Goal: Task Accomplishment & Management: Complete application form

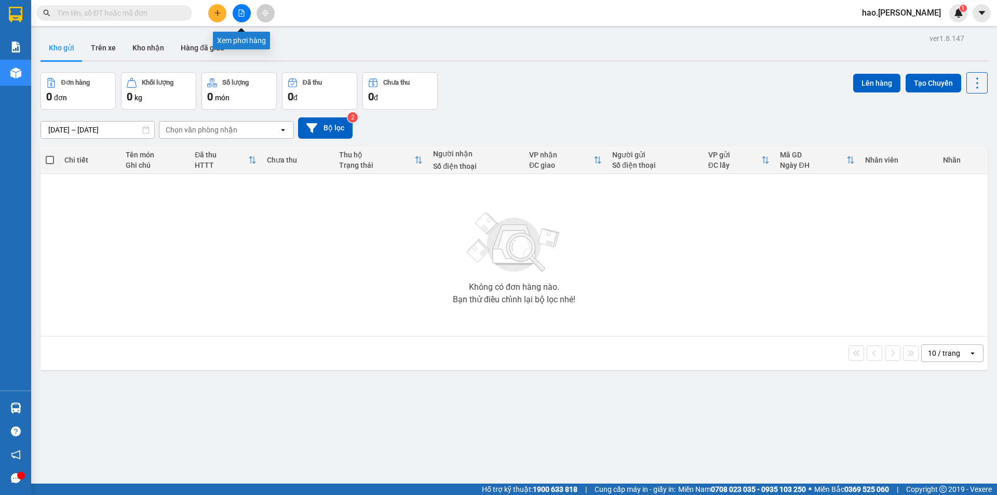
click at [238, 17] on button at bounding box center [242, 13] width 18 height 18
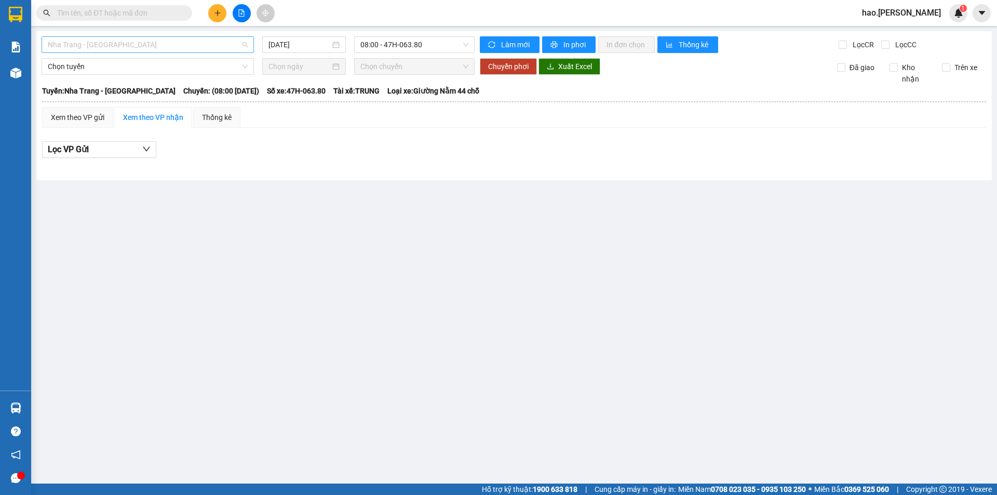
click at [126, 49] on span "Nha Trang - [GEOGRAPHIC_DATA]" at bounding box center [148, 45] width 200 height 16
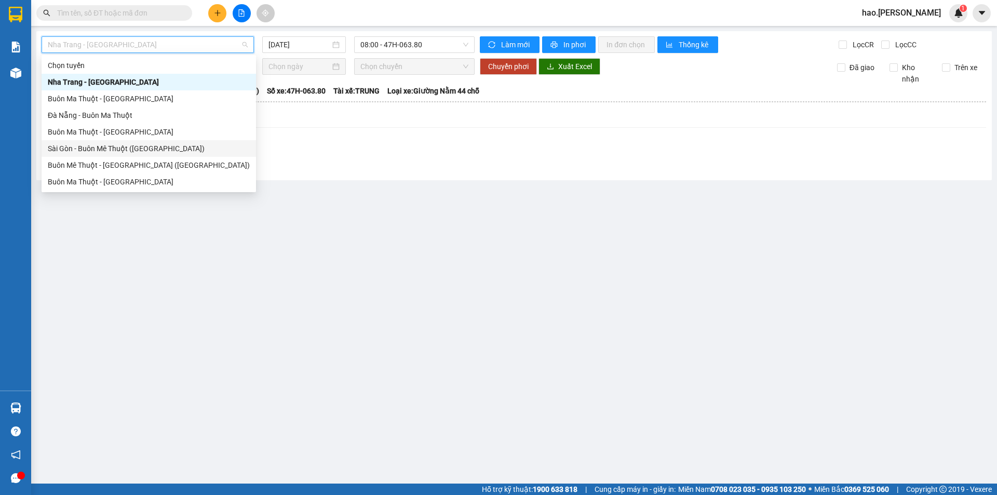
scroll to position [17, 0]
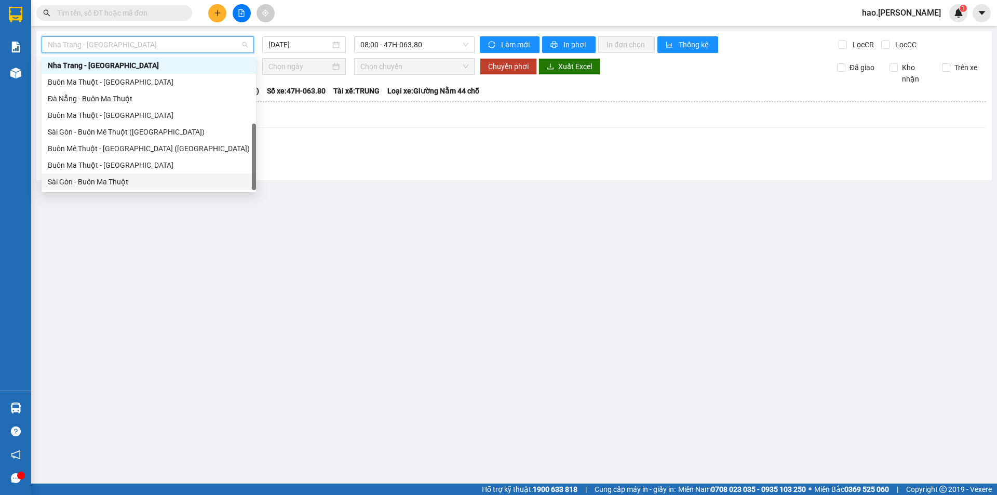
click at [86, 176] on div "Sài Gòn - Buôn Ma Thuột" at bounding box center [149, 181] width 202 height 11
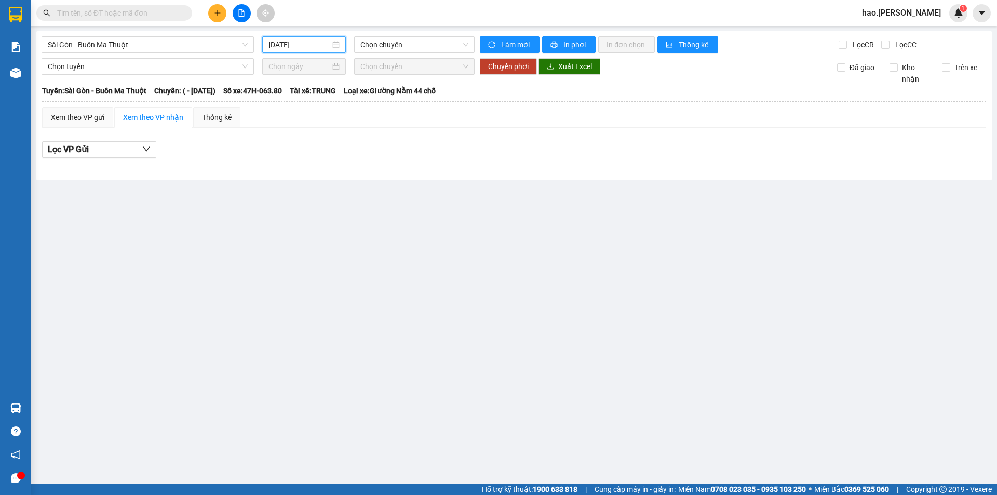
click at [308, 40] on input "[DATE]" at bounding box center [299, 44] width 62 height 11
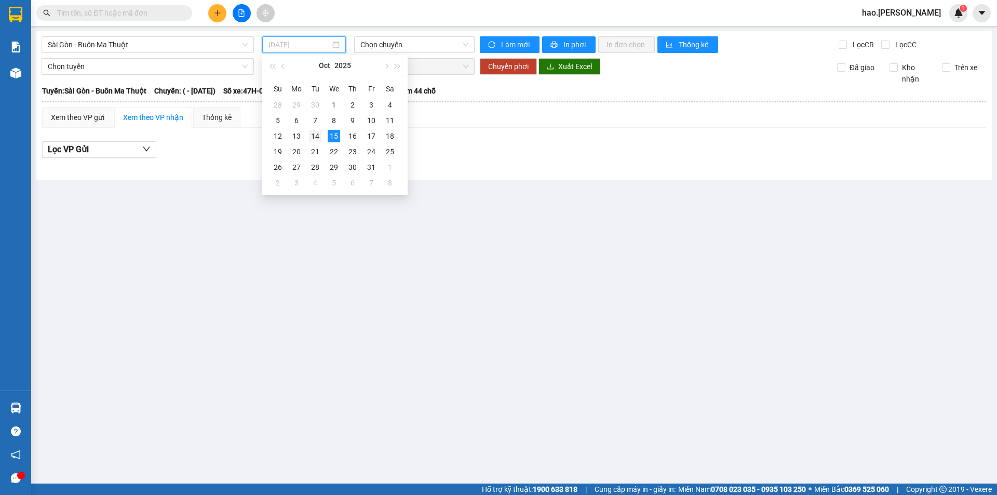
click at [318, 139] on div "14" at bounding box center [315, 136] width 12 height 12
type input "[DATE]"
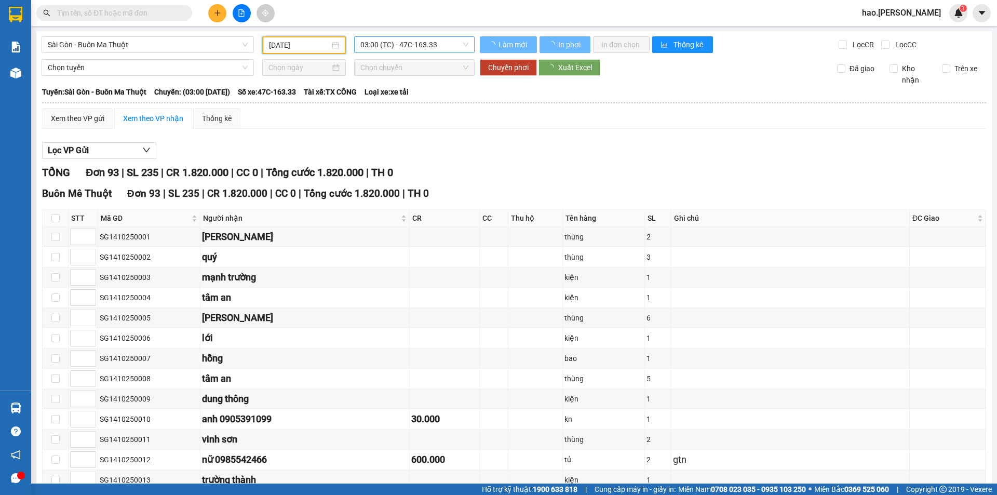
click at [425, 49] on span "03:00 (TC) - 47C-163.33" at bounding box center [414, 45] width 108 height 16
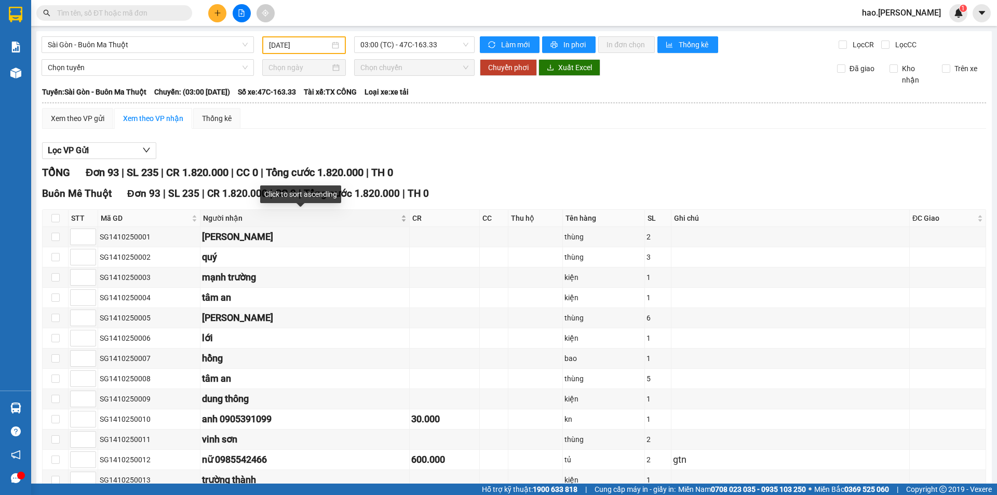
click at [396, 219] on div "Người nhận" at bounding box center [304, 217] width 203 height 11
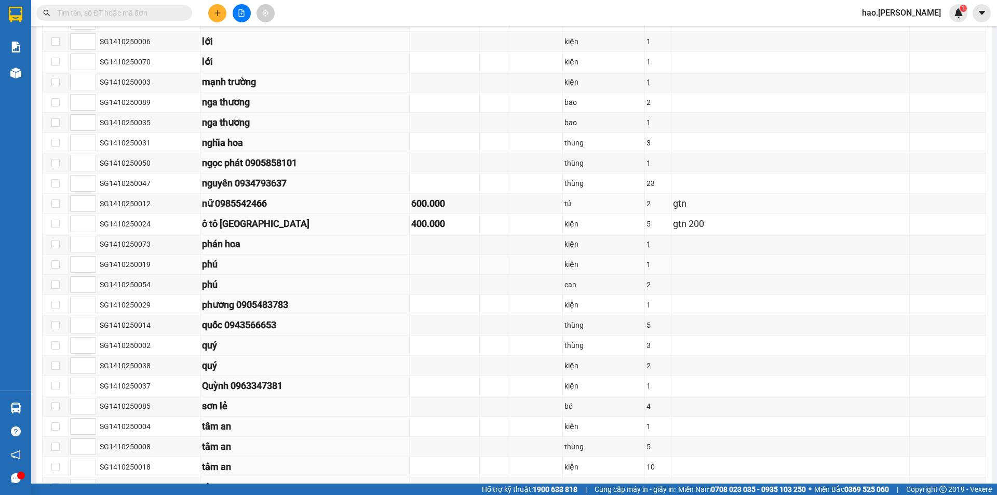
scroll to position [1057, 0]
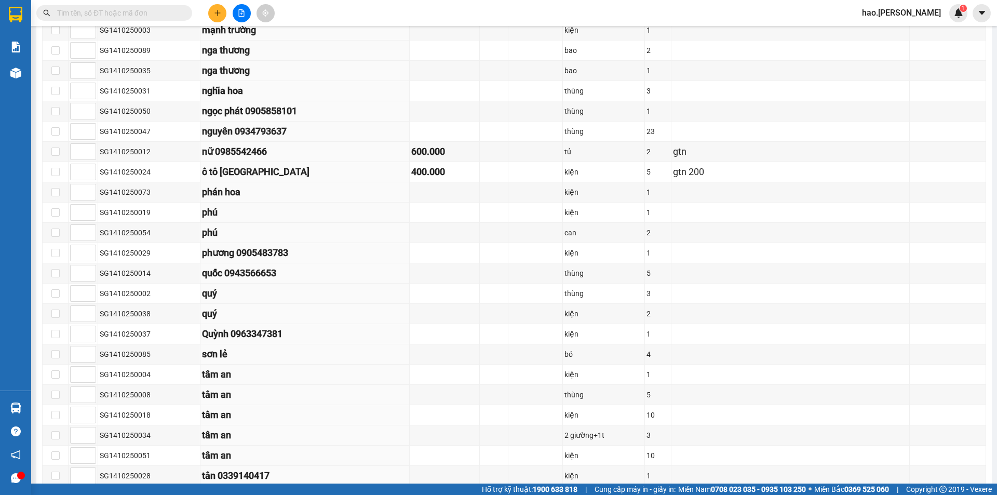
click at [106, 12] on input "text" at bounding box center [118, 12] width 123 height 11
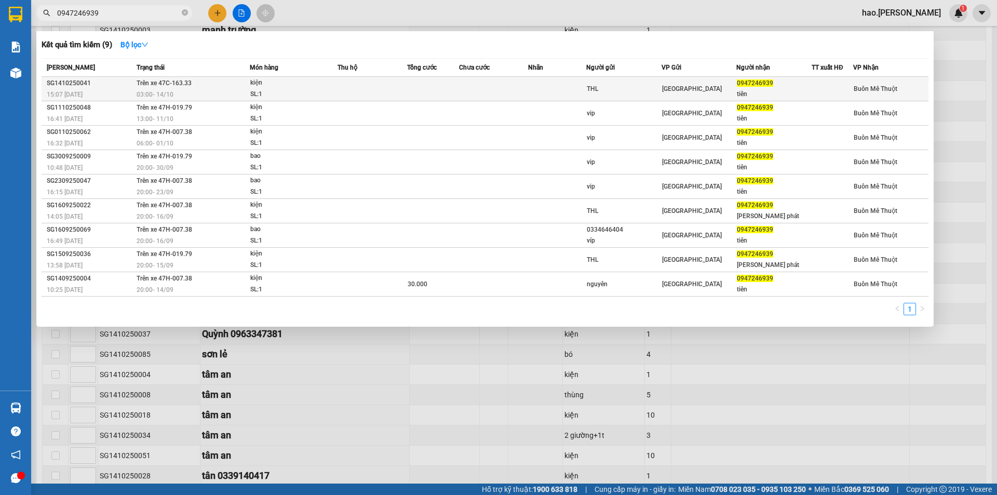
type input "0947246939"
click at [392, 92] on td at bounding box center [372, 89] width 70 height 24
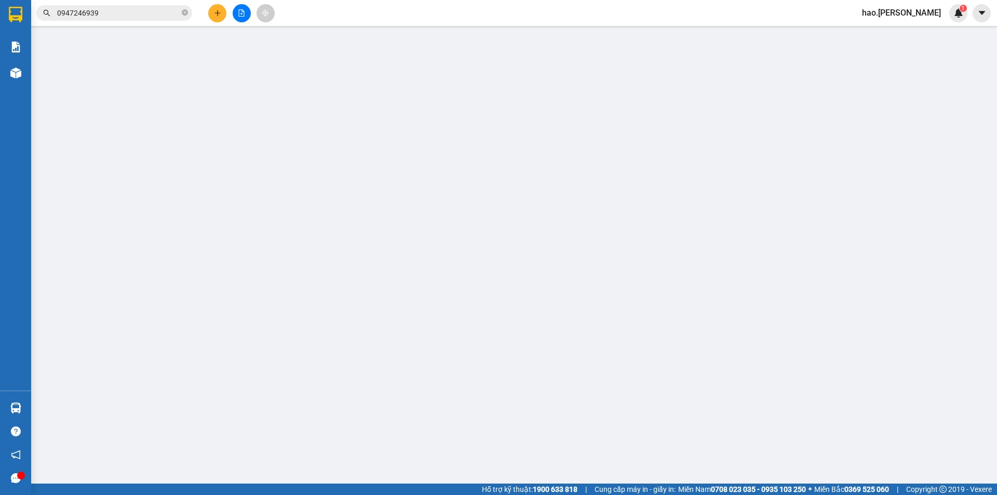
type input "THL"
type input "0947246939"
type input "tiên"
type input "0"
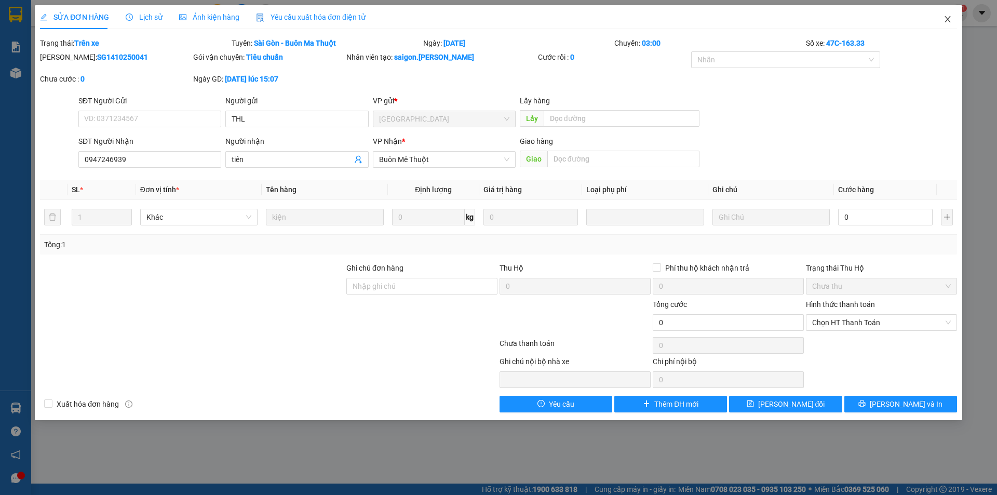
drag, startPoint x: 949, startPoint y: 11, endPoint x: 948, endPoint y: 19, distance: 7.9
click at [949, 11] on span "Close" at bounding box center [947, 19] width 29 height 29
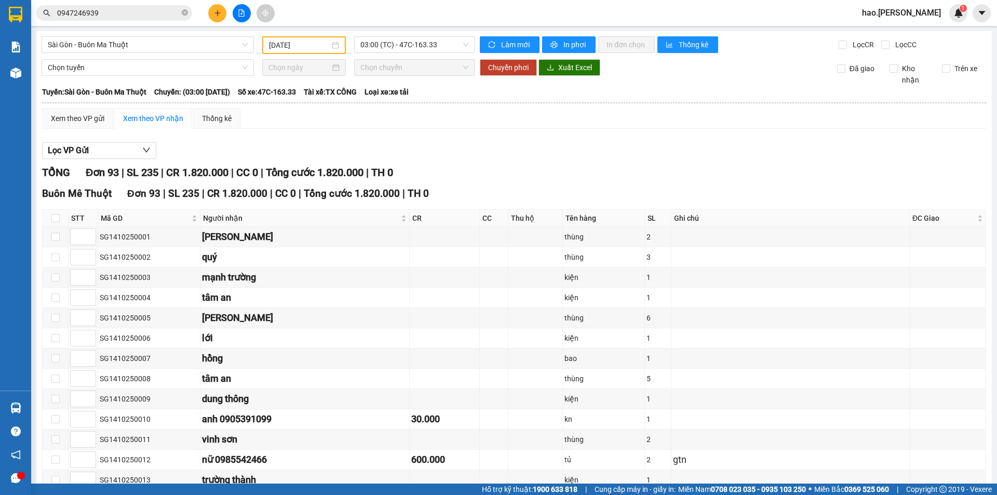
click at [948, 19] on span "hao.[PERSON_NAME]" at bounding box center [901, 12] width 96 height 13
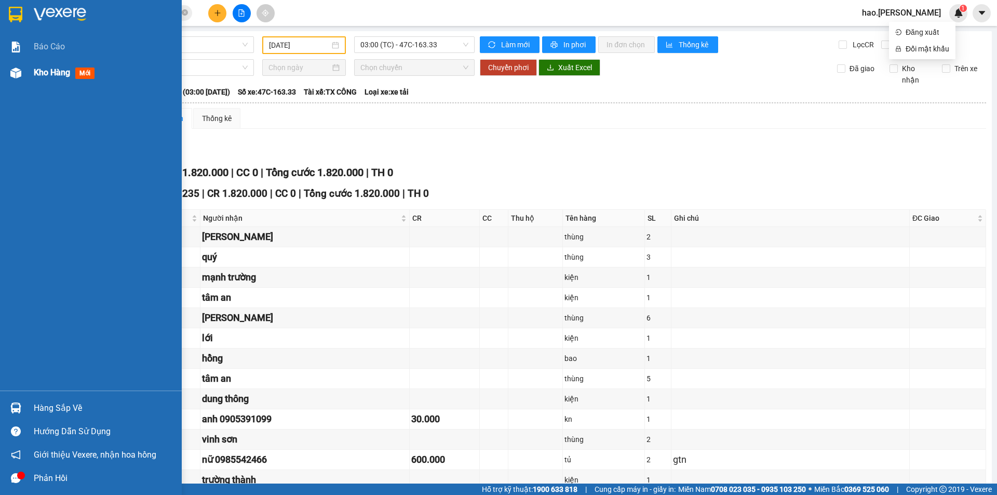
click at [52, 79] on div "Kho hàng mới" at bounding box center [66, 72] width 65 height 13
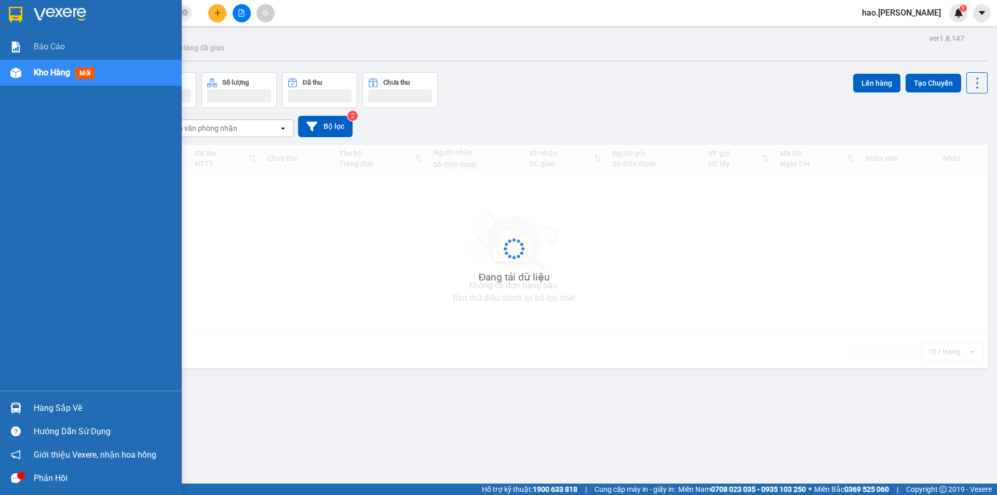
click at [52, 79] on div "Kho hàng mới" at bounding box center [66, 72] width 65 height 13
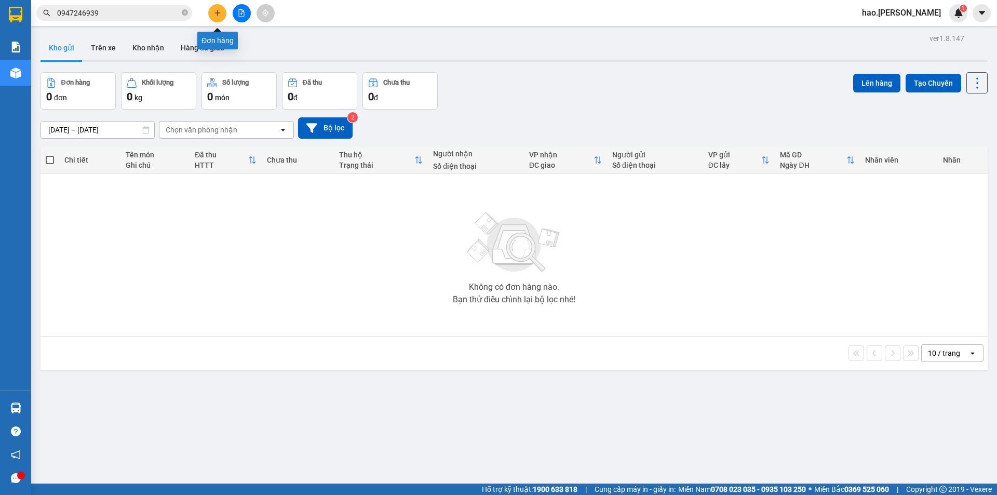
click at [215, 14] on icon "plus" at bounding box center [217, 12] width 7 height 7
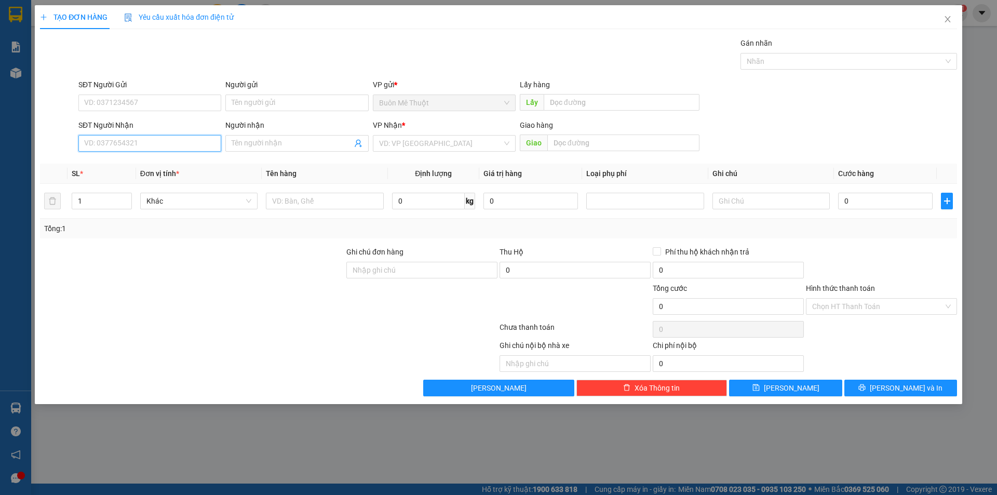
click at [148, 148] on input "SĐT Người Nhận" at bounding box center [149, 143] width 143 height 17
type input "0934732262"
click at [420, 147] on input "search" at bounding box center [440, 143] width 123 height 16
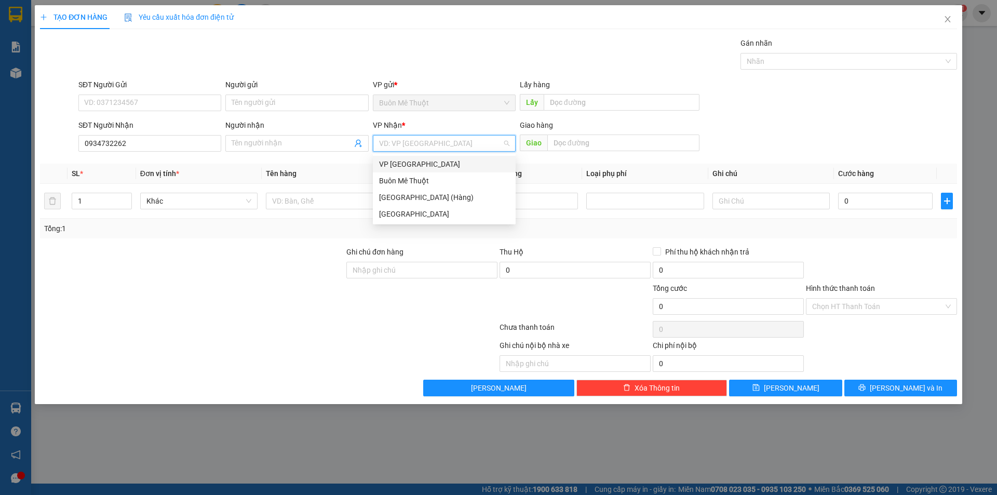
click at [409, 168] on div "VP [GEOGRAPHIC_DATA]" at bounding box center [444, 163] width 130 height 11
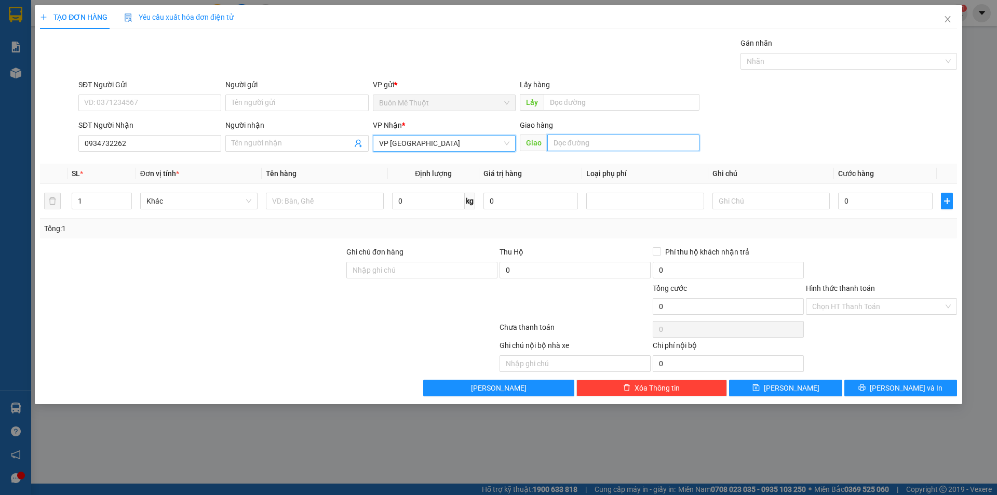
click at [575, 144] on input "text" at bounding box center [623, 142] width 152 height 17
type input "n"
type input "N3 [PERSON_NAME]"
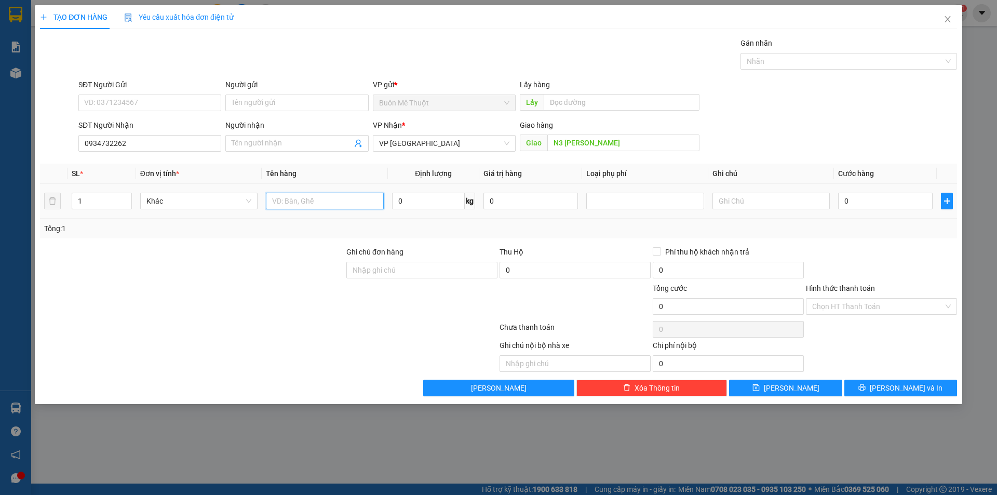
click at [316, 199] on input "text" at bounding box center [324, 201] width 117 height 17
type input "LAPTOP"
click at [882, 206] on input "0" at bounding box center [885, 201] width 94 height 17
type input "1"
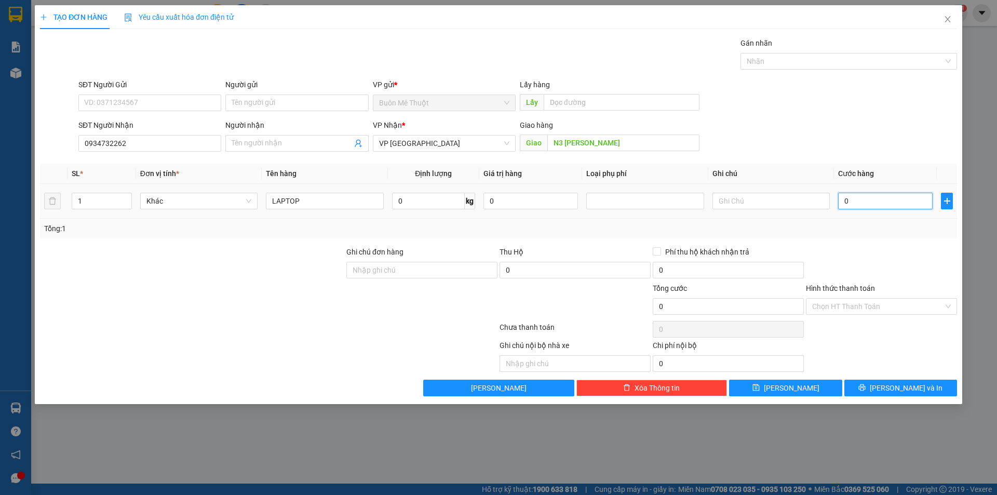
type input "1"
type input "10"
type input "100"
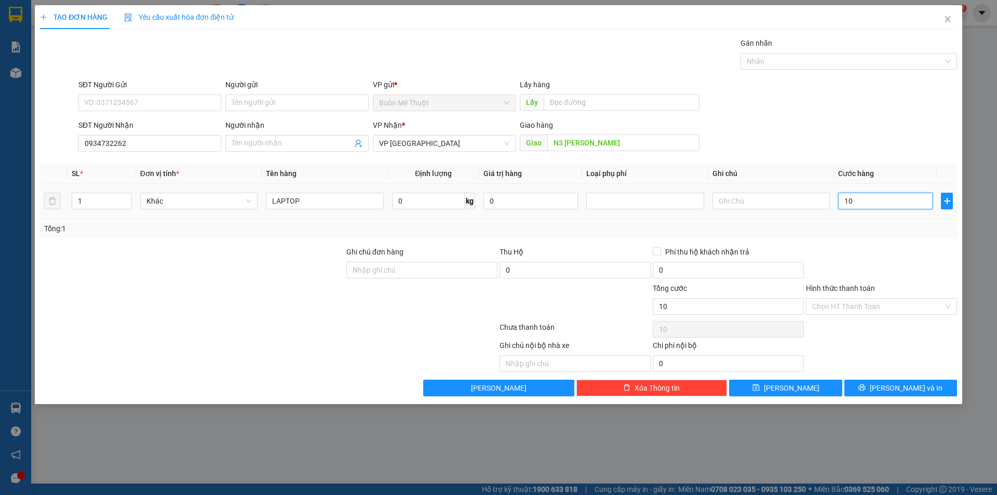
type input "100"
type input "100.000"
drag, startPoint x: 865, startPoint y: 248, endPoint x: 858, endPoint y: 256, distance: 11.4
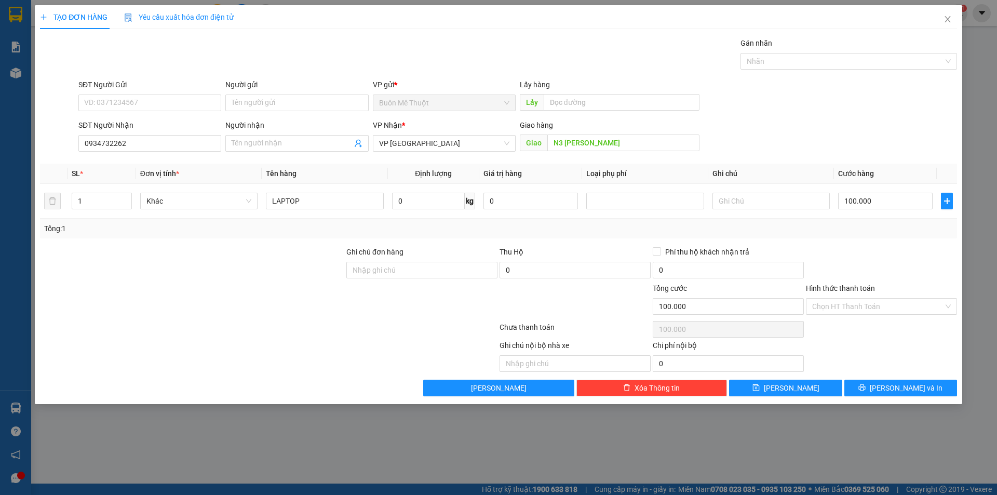
click at [864, 249] on div at bounding box center [881, 264] width 153 height 36
drag, startPoint x: 851, startPoint y: 303, endPoint x: 848, endPoint y: 316, distance: 13.3
click at [850, 303] on input "Hình thức thanh toán" at bounding box center [877, 306] width 131 height 16
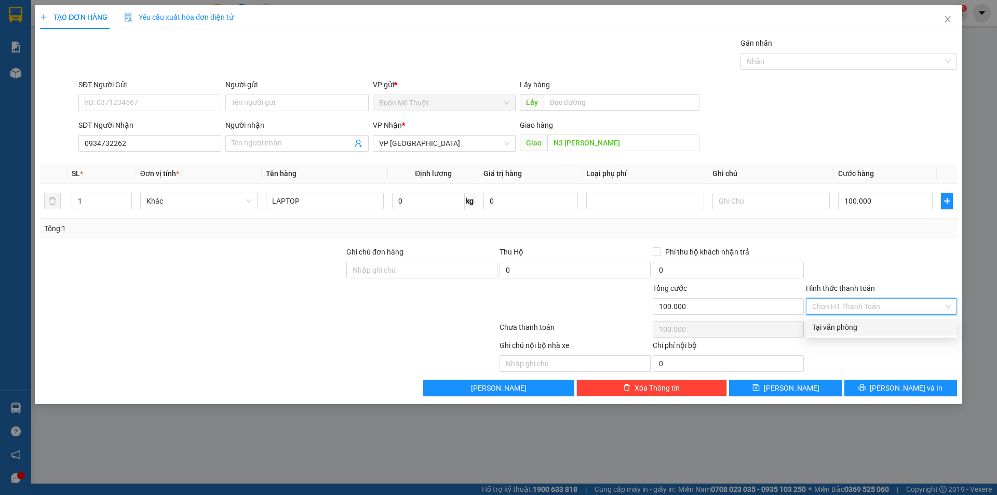
click at [843, 330] on div "Tại văn phòng" at bounding box center [881, 326] width 139 height 11
type input "0"
click at [890, 402] on div "TẠO ĐƠN HÀNG Yêu cầu xuất [PERSON_NAME] điện tử Transit Pickup Surcharge Ids Tr…" at bounding box center [498, 204] width 927 height 399
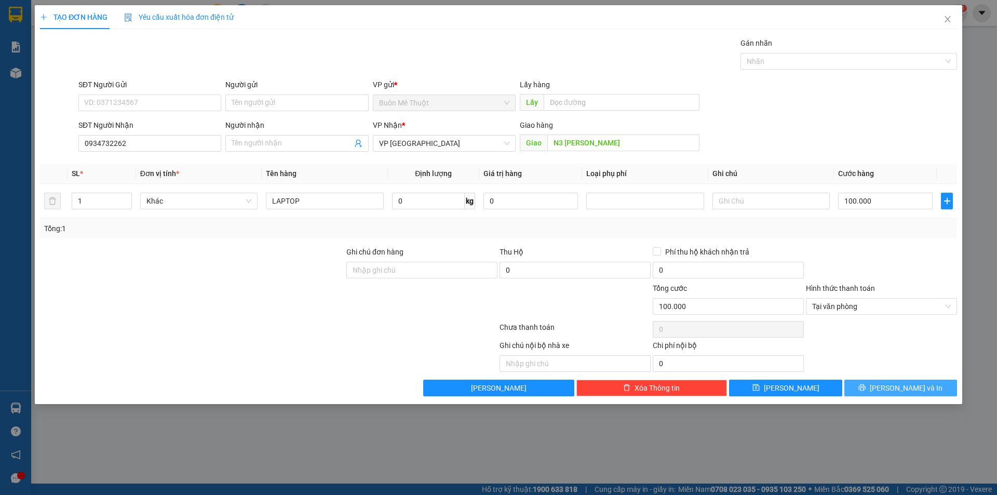
click at [892, 393] on button "[PERSON_NAME] và In" at bounding box center [900, 387] width 113 height 17
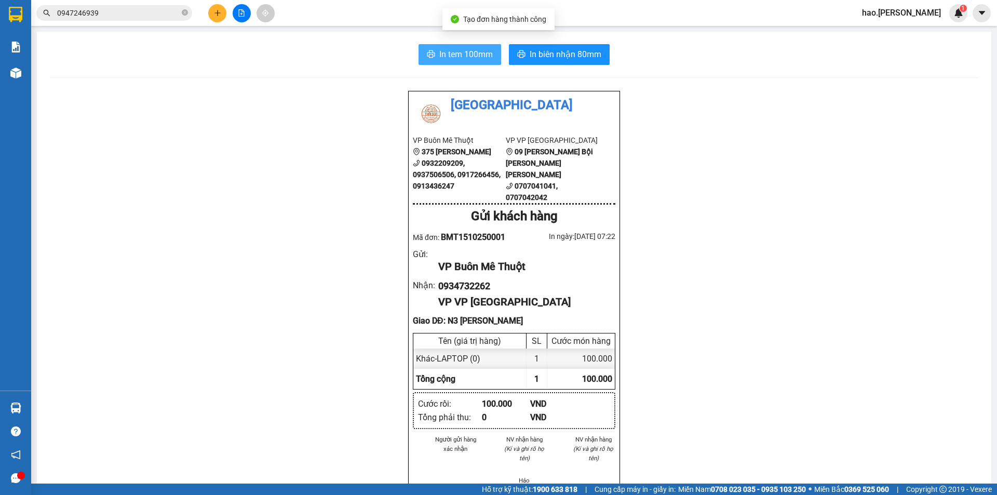
click at [442, 53] on span "In tem 100mm" at bounding box center [465, 54] width 53 height 13
click at [586, 66] on div "In tem 100mm In [PERSON_NAME] 80mm Thái Sơn VP Buôn Mê Thuột 375 [PERSON_NAME] …" at bounding box center [514, 485] width 954 height 906
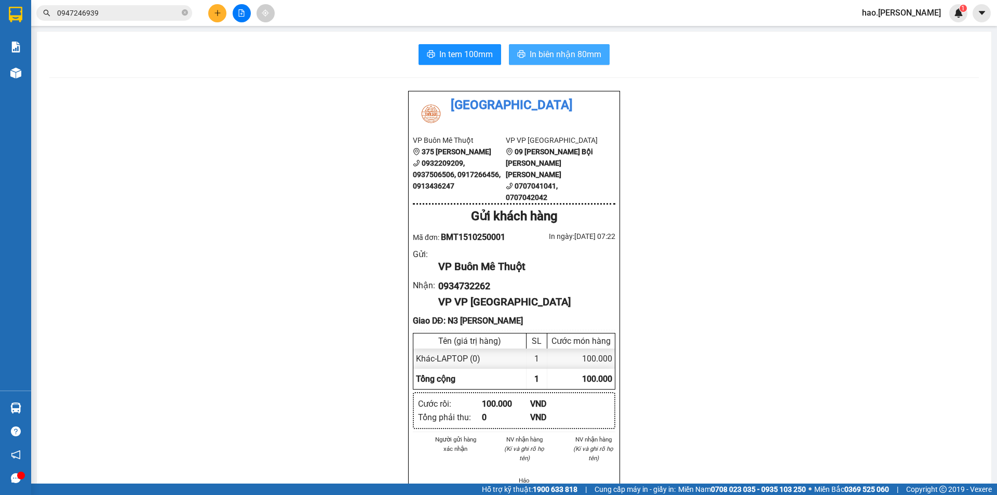
click at [593, 49] on span "In biên nhận 80mm" at bounding box center [565, 54] width 72 height 13
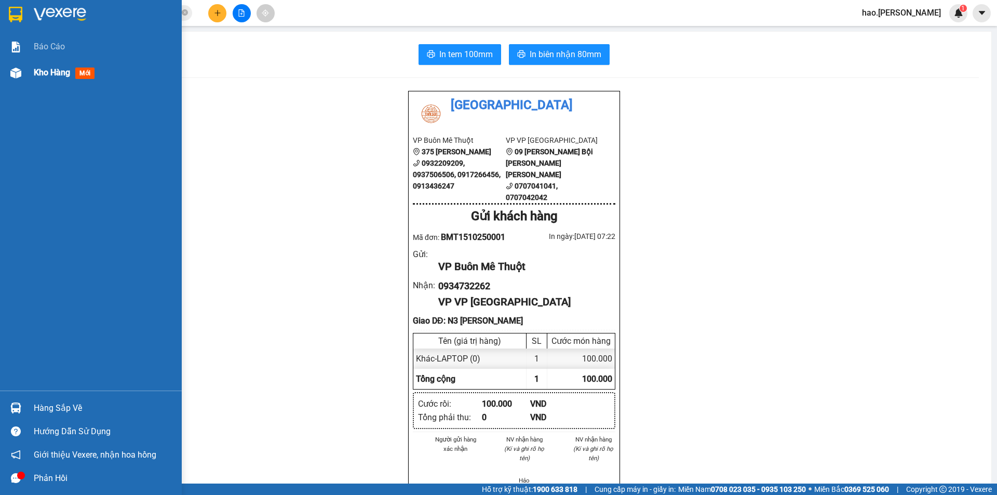
click at [54, 71] on span "Kho hàng" at bounding box center [52, 72] width 36 height 10
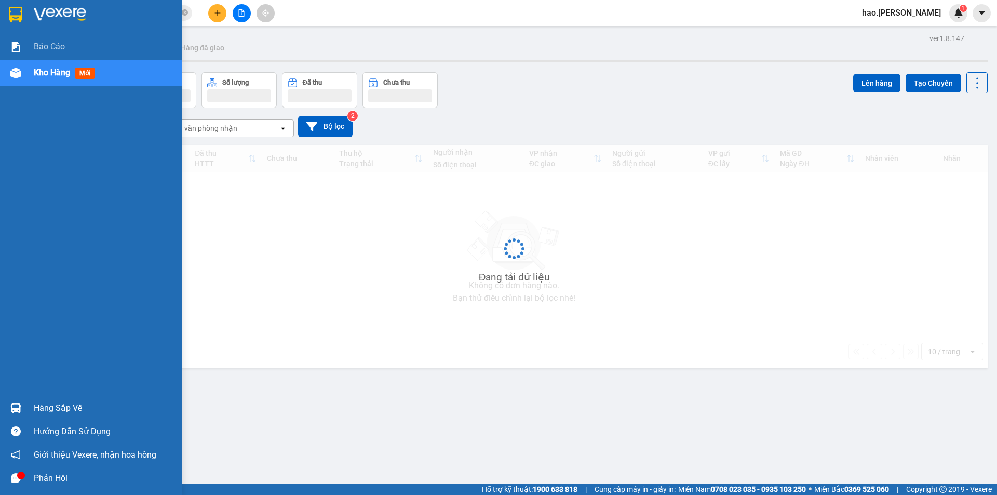
click at [54, 71] on span "Kho hàng" at bounding box center [52, 72] width 36 height 10
click at [56, 71] on span "Kho hàng" at bounding box center [52, 72] width 36 height 10
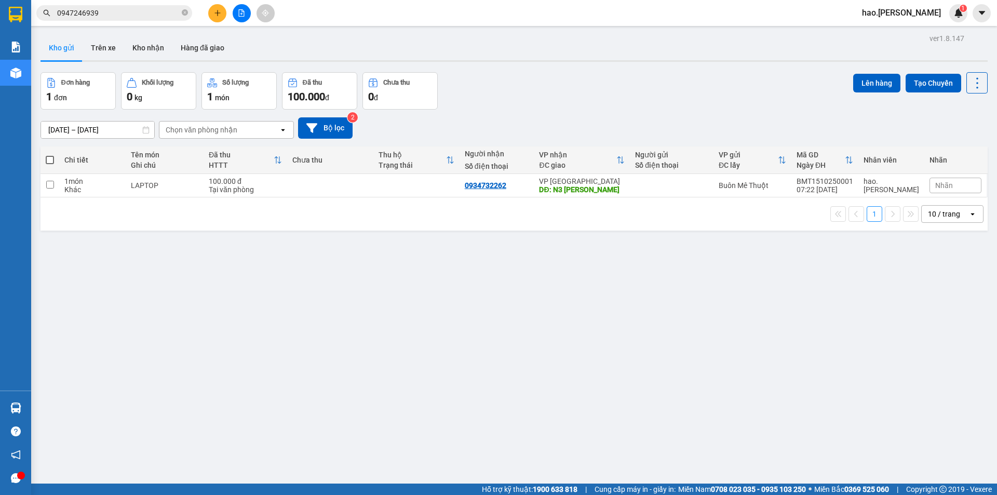
click at [88, 127] on input "[DATE] – [DATE]" at bounding box center [97, 129] width 113 height 17
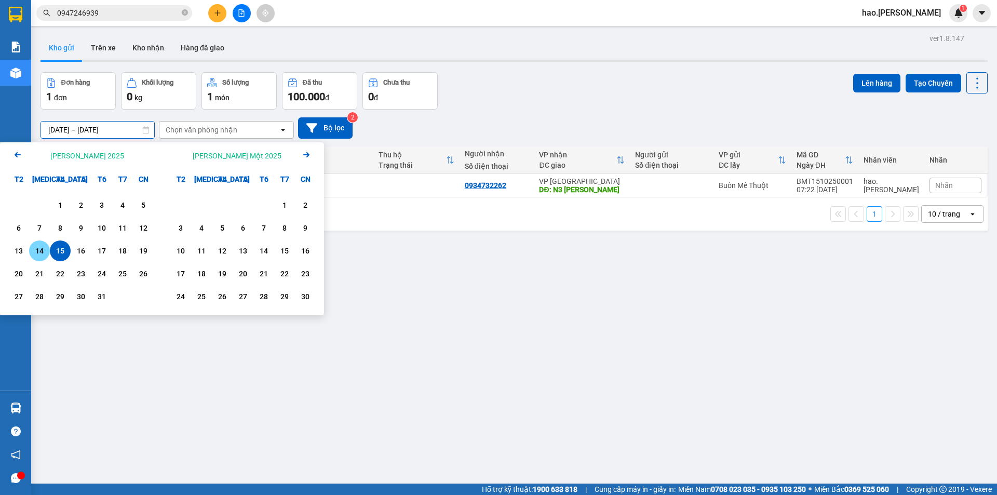
click at [39, 246] on div "14" at bounding box center [39, 250] width 15 height 12
click at [52, 246] on div "15" at bounding box center [60, 250] width 21 height 21
type input "[DATE] – [DATE]"
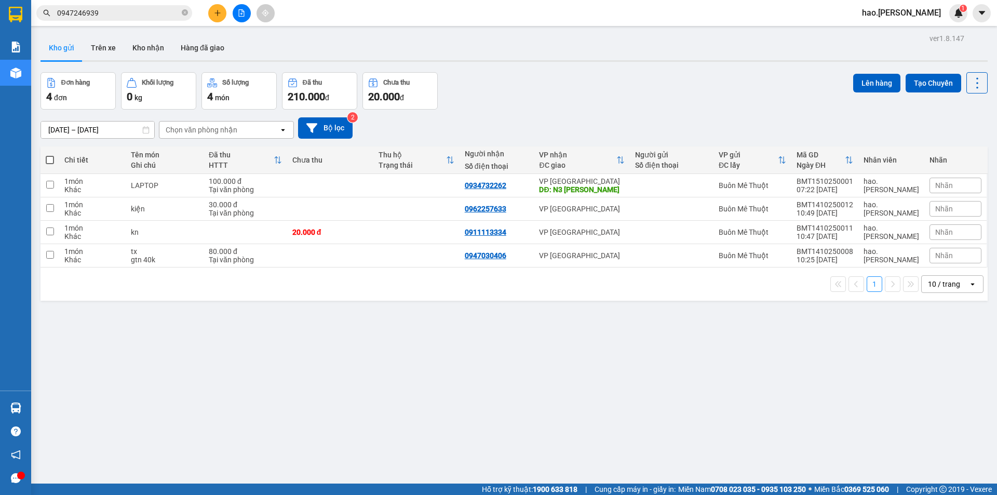
click at [138, 18] on input "0947246939" at bounding box center [118, 12] width 123 height 11
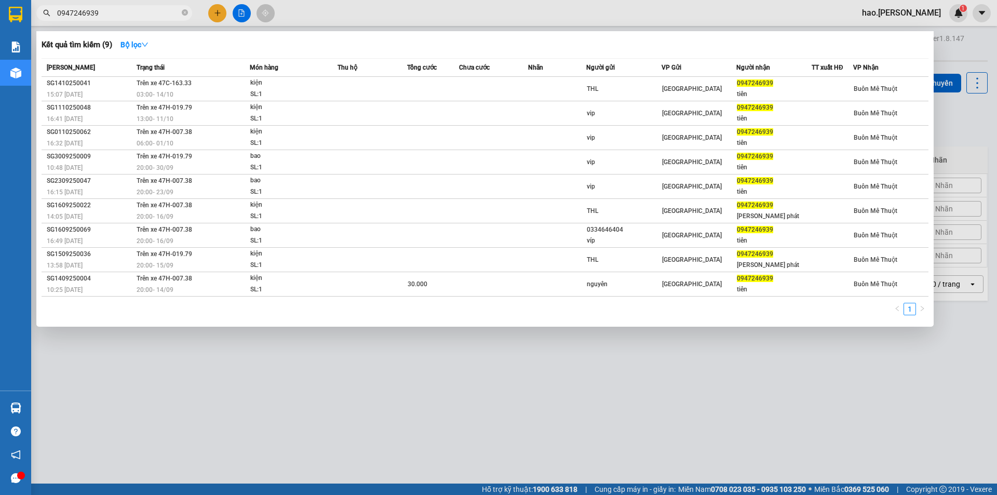
click at [138, 18] on input "0947246939" at bounding box center [118, 12] width 123 height 11
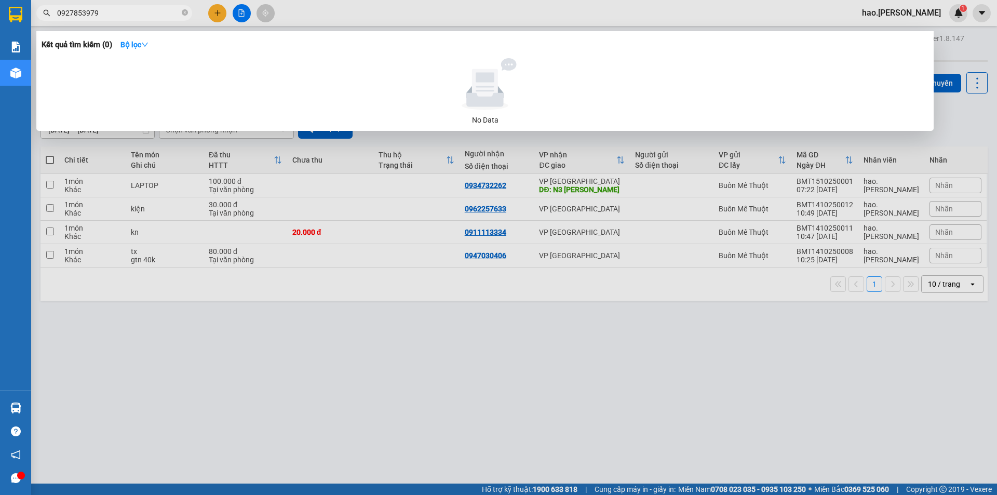
click at [702, 427] on div at bounding box center [498, 247] width 997 height 495
click at [121, 12] on input "0927853979" at bounding box center [118, 12] width 123 height 11
click at [121, 13] on input "0927853979" at bounding box center [118, 12] width 123 height 11
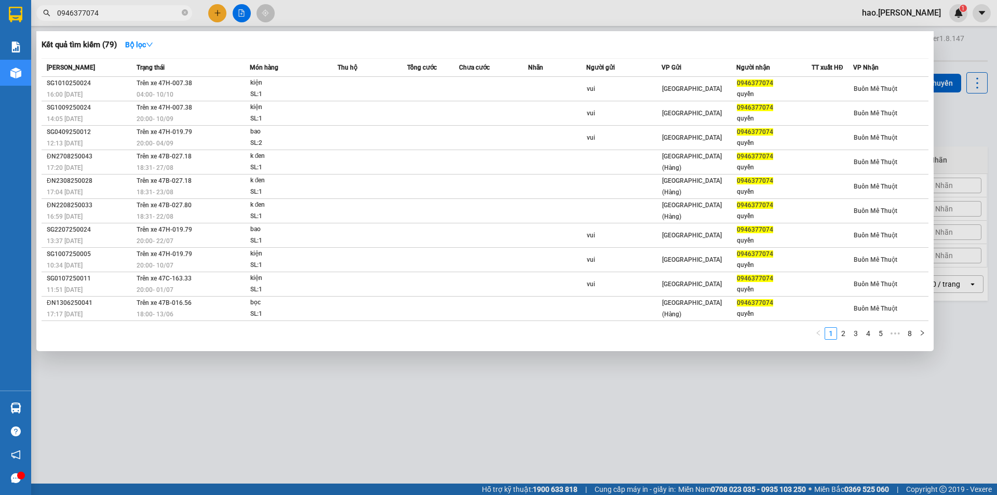
click at [352, 420] on div at bounding box center [498, 247] width 997 height 495
click at [165, 10] on input "0946377074" at bounding box center [118, 12] width 123 height 11
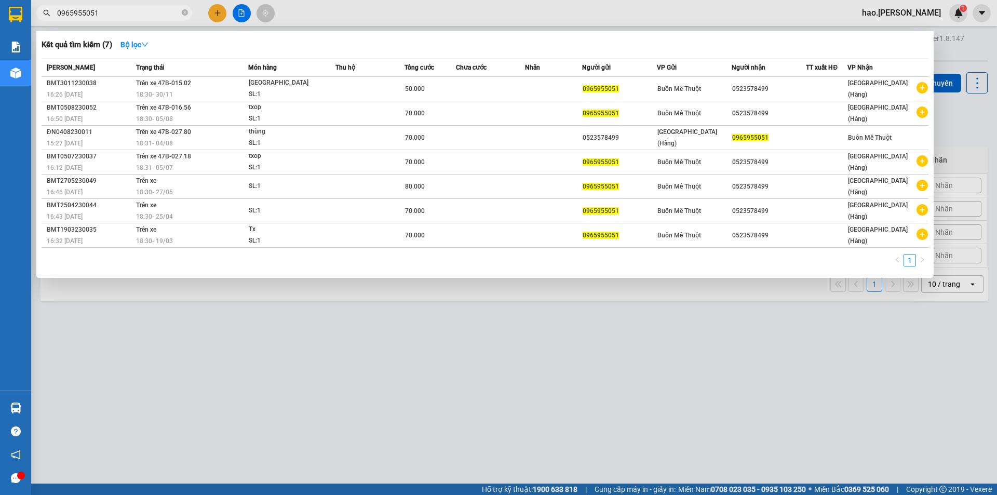
click at [170, 15] on input "0965955051" at bounding box center [118, 12] width 123 height 11
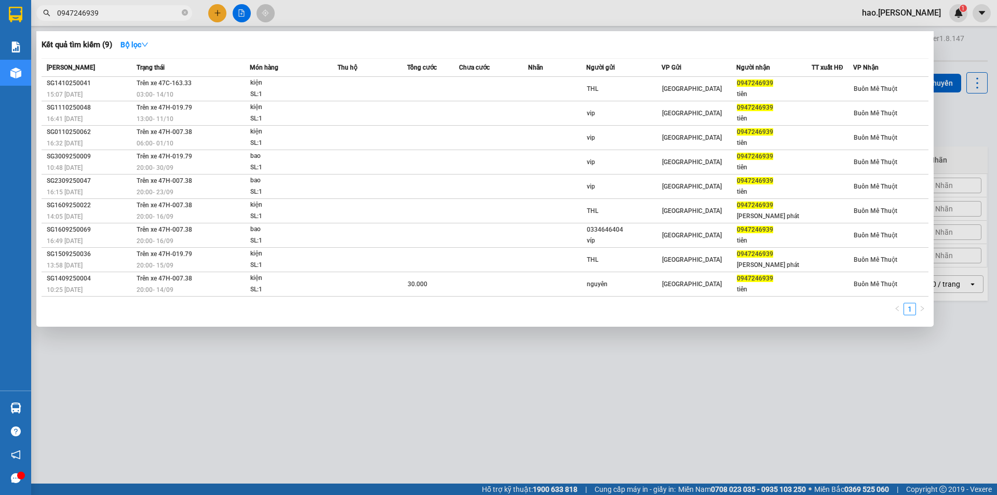
type input "0947246939"
drag, startPoint x: 494, startPoint y: 406, endPoint x: 0, endPoint y: 482, distance: 499.9
click at [492, 408] on div at bounding box center [498, 247] width 997 height 495
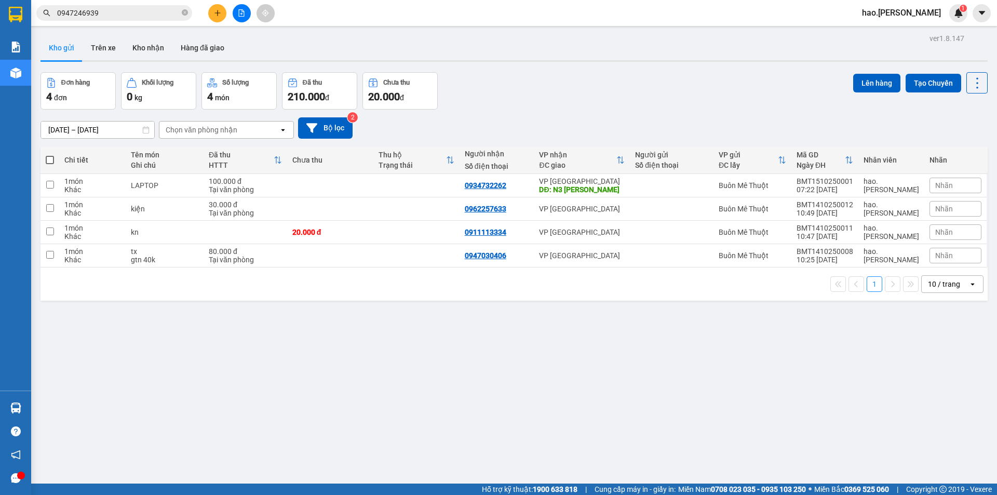
click at [221, 8] on button at bounding box center [217, 13] width 18 height 18
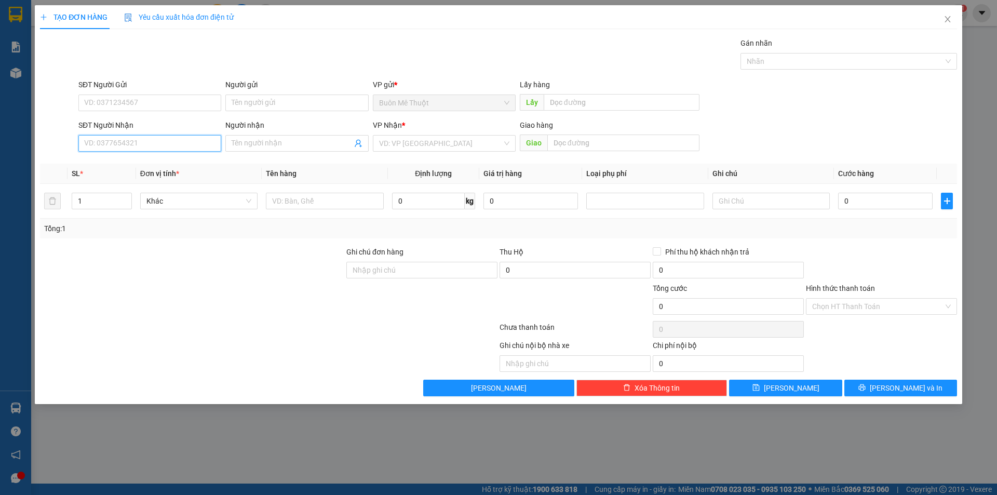
click at [119, 138] on input "SĐT Người Nhận" at bounding box center [149, 143] width 143 height 17
click at [112, 140] on input "SĐT Người Nhận" at bounding box center [149, 143] width 143 height 17
type input "0902723456"
click at [95, 168] on div "0902723456 - VIỆT" at bounding box center [150, 163] width 130 height 11
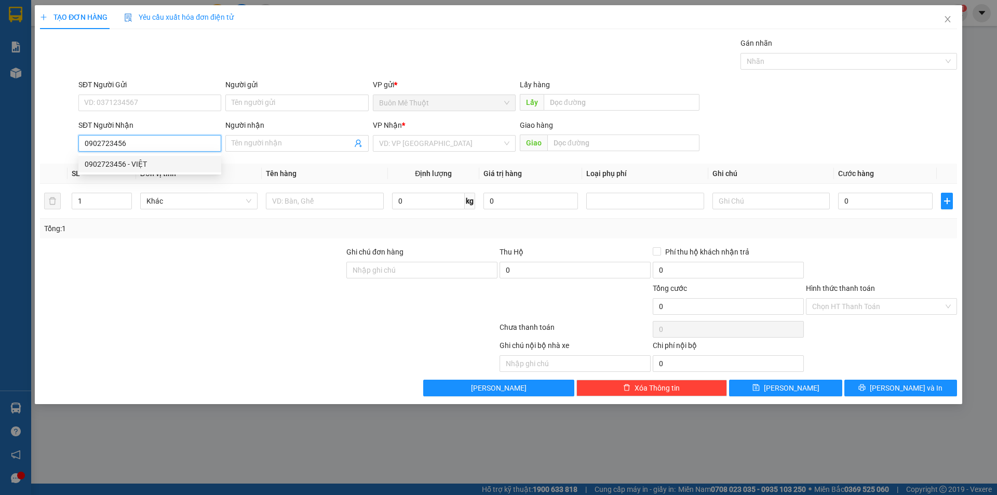
type input "VIỆT"
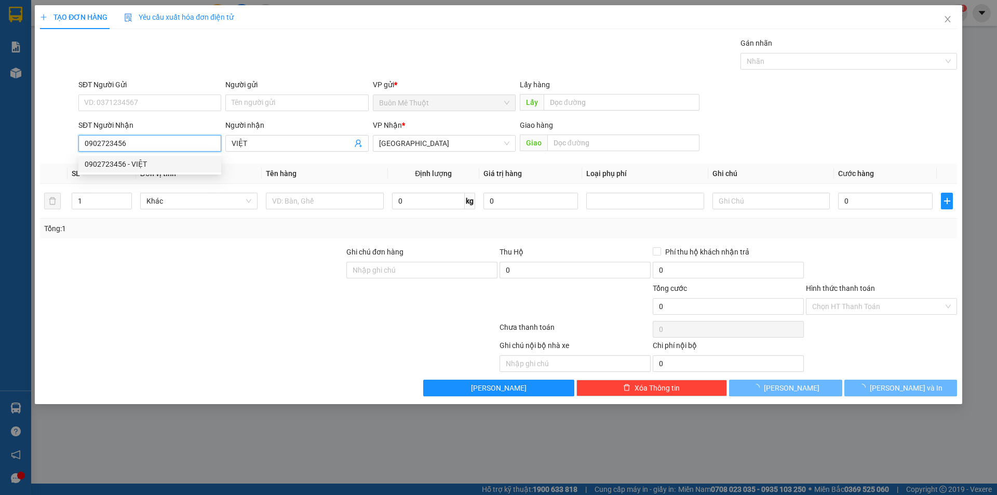
type input "50.000"
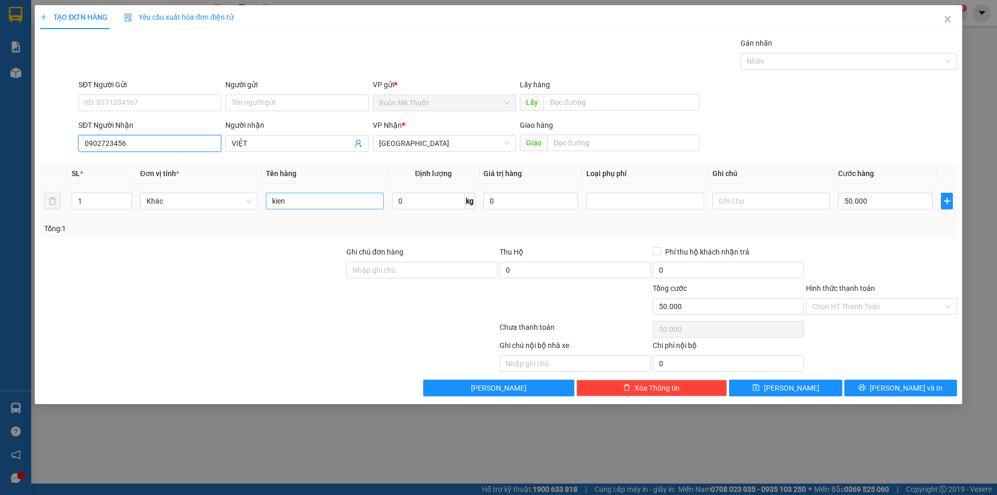
type input "0902723456"
click at [333, 207] on input "kien" at bounding box center [324, 201] width 117 height 17
type input "[GEOGRAPHIC_DATA]"
click at [885, 205] on input "50.000" at bounding box center [885, 201] width 94 height 17
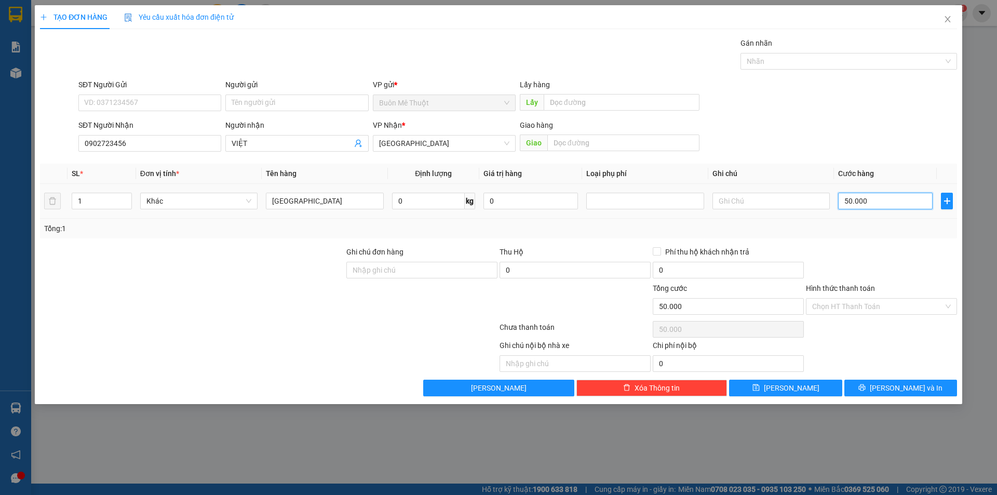
type input "7"
type input "70"
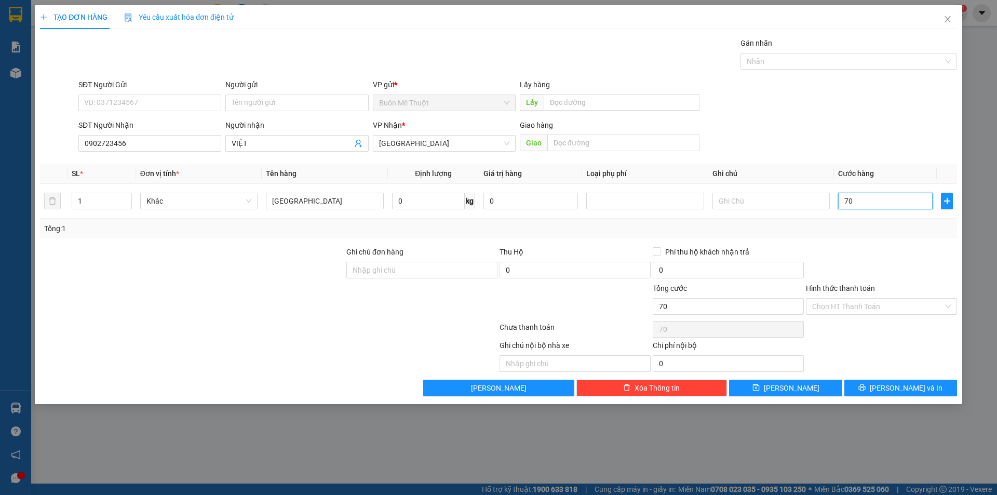
type input "70"
type input "70.000"
click at [864, 221] on div "Tổng: 1" at bounding box center [498, 229] width 917 height 20
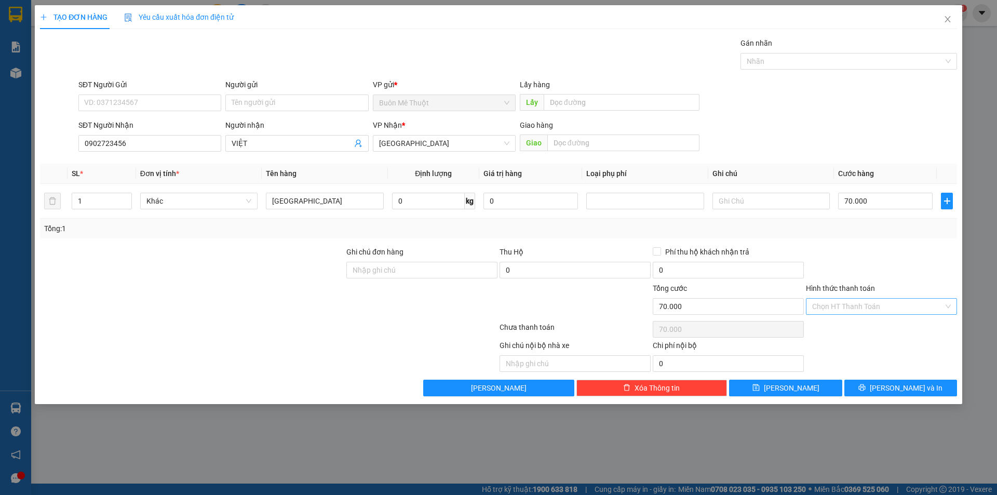
drag, startPoint x: 820, startPoint y: 300, endPoint x: 820, endPoint y: 310, distance: 10.9
click at [820, 310] on input "Hình thức thanh toán" at bounding box center [877, 306] width 131 height 16
drag, startPoint x: 817, startPoint y: 322, endPoint x: 830, endPoint y: 344, distance: 25.8
click at [818, 322] on div "Tại văn phòng" at bounding box center [881, 326] width 139 height 11
type input "0"
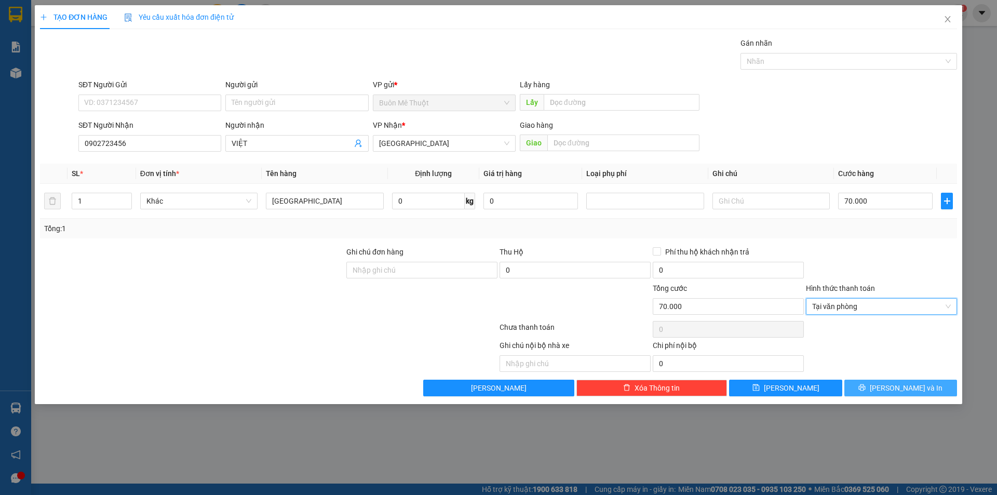
click at [869, 382] on button "[PERSON_NAME] và In" at bounding box center [900, 387] width 113 height 17
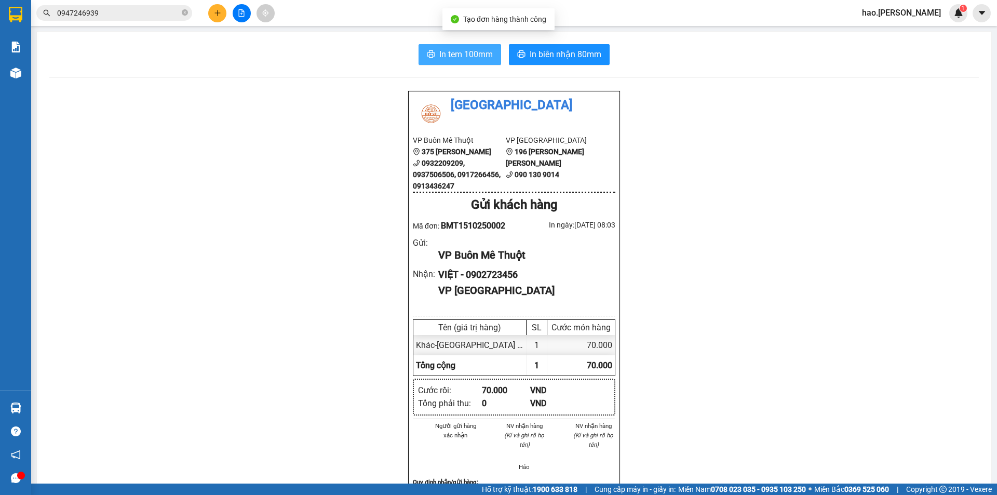
click at [480, 58] on span "In tem 100mm" at bounding box center [465, 54] width 53 height 13
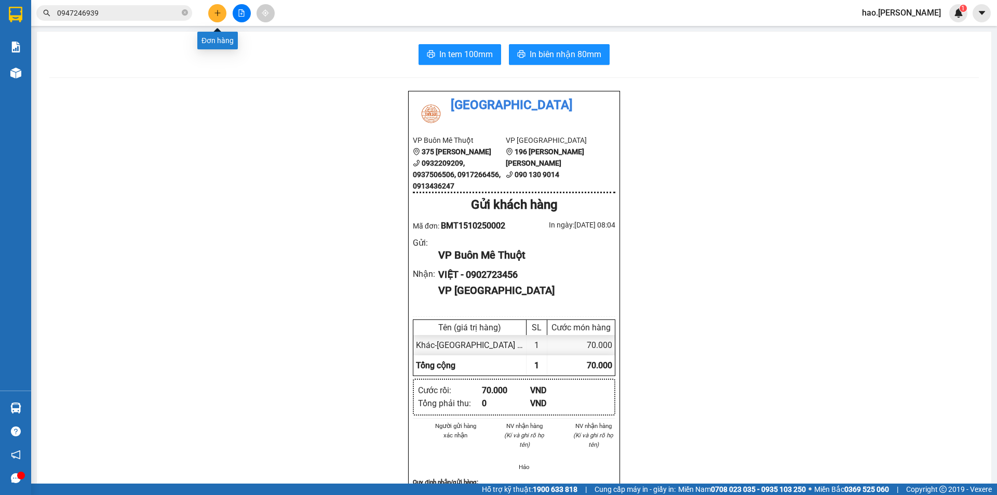
click at [219, 14] on icon "plus" at bounding box center [217, 12] width 7 height 7
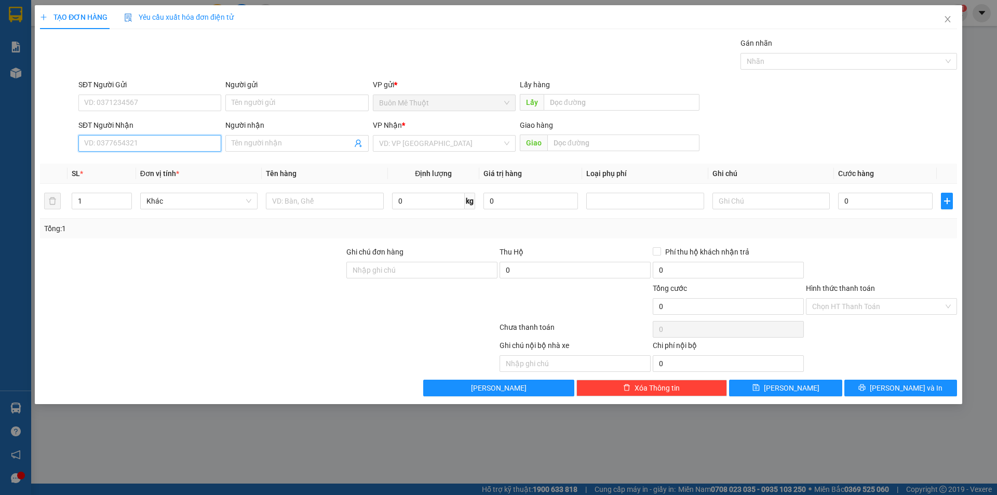
click at [119, 144] on input "SĐT Người Nhận" at bounding box center [149, 143] width 143 height 17
click at [99, 167] on div "0775875999" at bounding box center [150, 163] width 130 height 11
type input "0775875999"
type input "120.000"
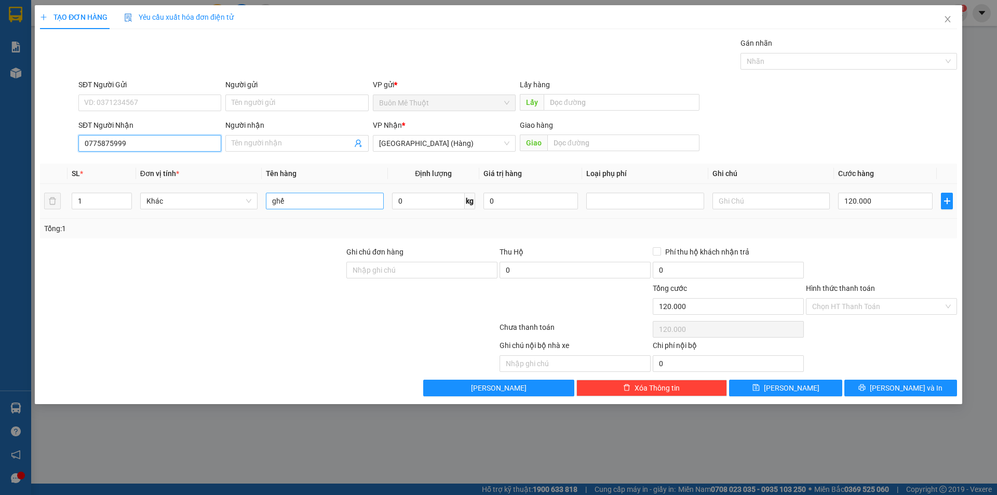
type input "0775875999"
click at [339, 201] on input "ghế" at bounding box center [324, 201] width 117 height 17
type input "g"
type input "THÙNG"
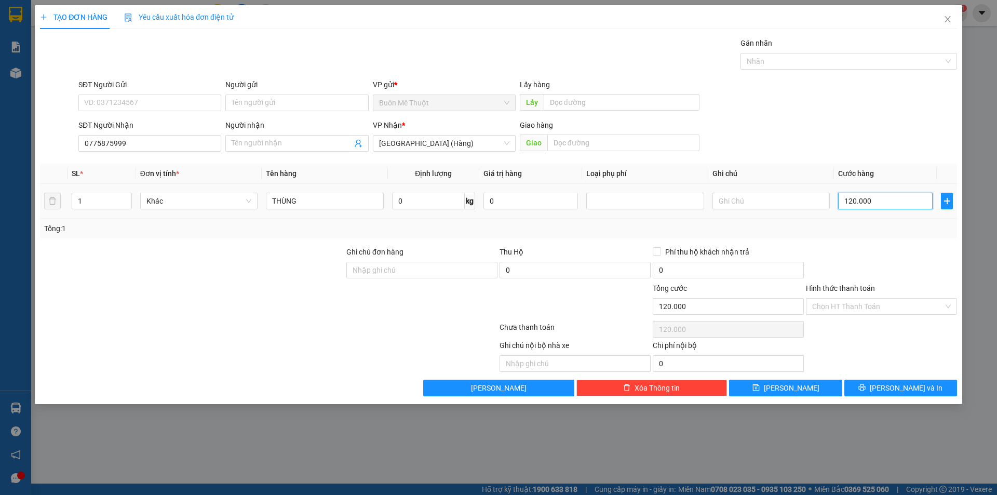
type input "5"
type input "50"
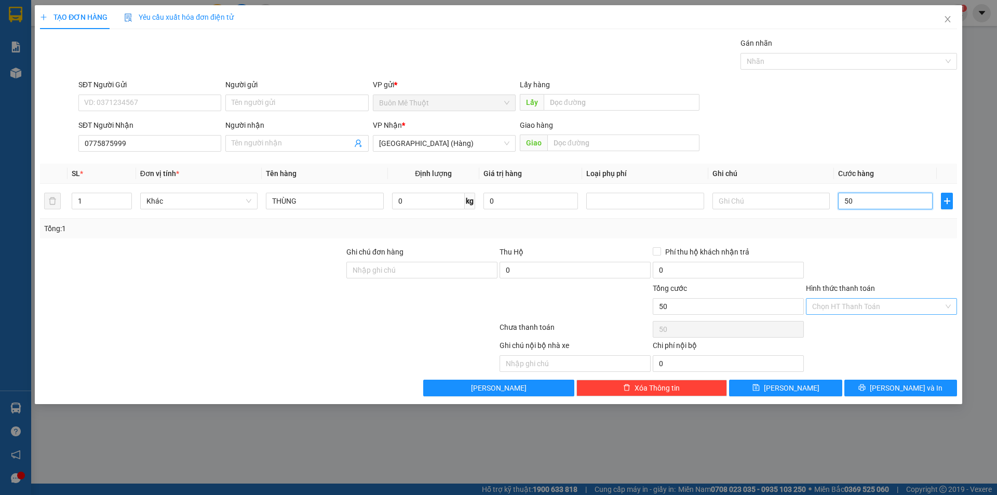
type input "50"
type input "50.000"
click at [835, 303] on input "Hình thức thanh toán" at bounding box center [877, 306] width 131 height 16
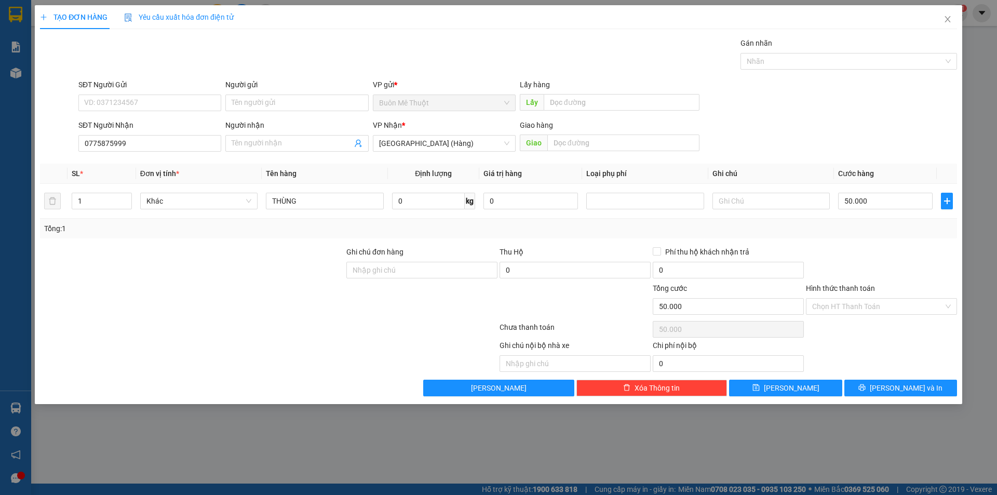
click at [844, 365] on div "Ghi chú nội bộ nhà xe Chi phí nội bộ 0" at bounding box center [498, 355] width 919 height 32
click at [873, 387] on button "[PERSON_NAME] và In" at bounding box center [900, 387] width 113 height 17
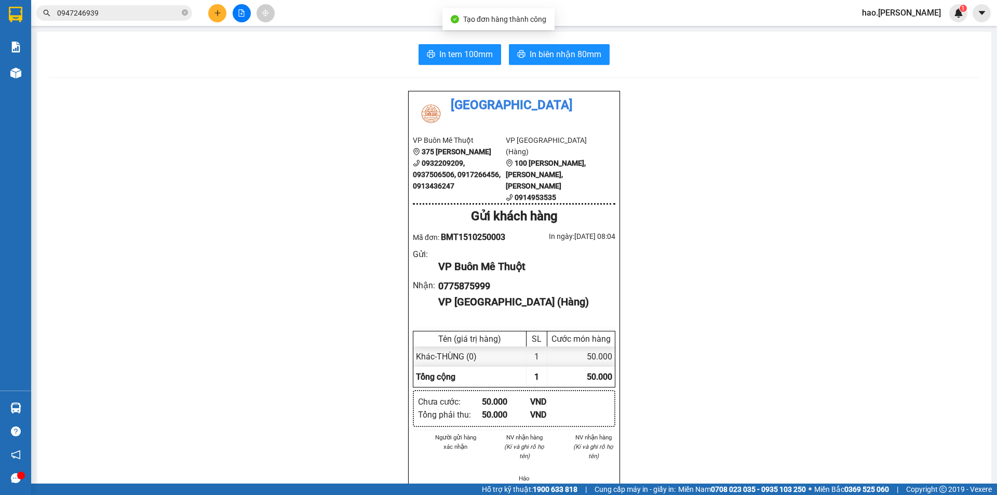
drag, startPoint x: 481, startPoint y: 70, endPoint x: 483, endPoint y: 52, distance: 17.8
click at [480, 70] on div "In tem 100mm In [PERSON_NAME] 80mm Thái Sơn VP Buôn Mê Thuột 375 [PERSON_NAME] …" at bounding box center [514, 469] width 954 height 874
click at [483, 52] on span "In tem 100mm" at bounding box center [465, 54] width 53 height 13
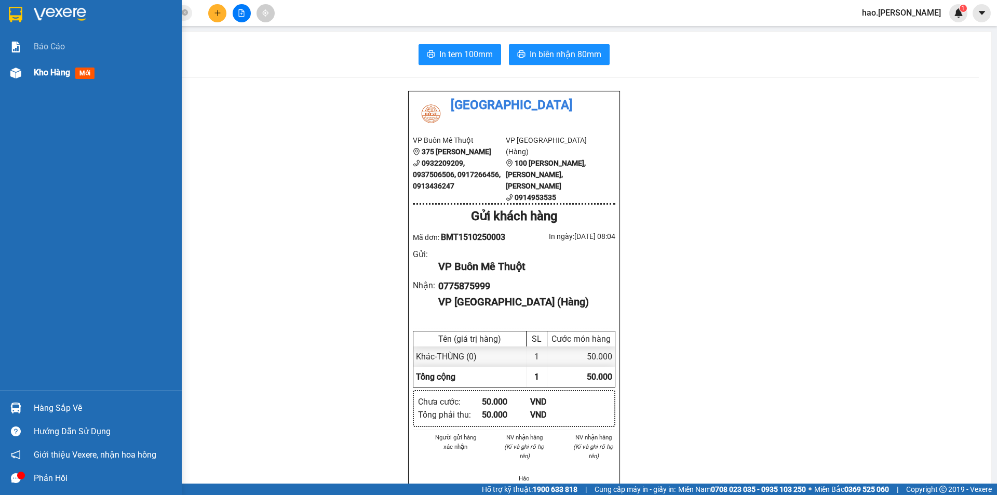
click at [59, 70] on span "Kho hàng" at bounding box center [52, 72] width 36 height 10
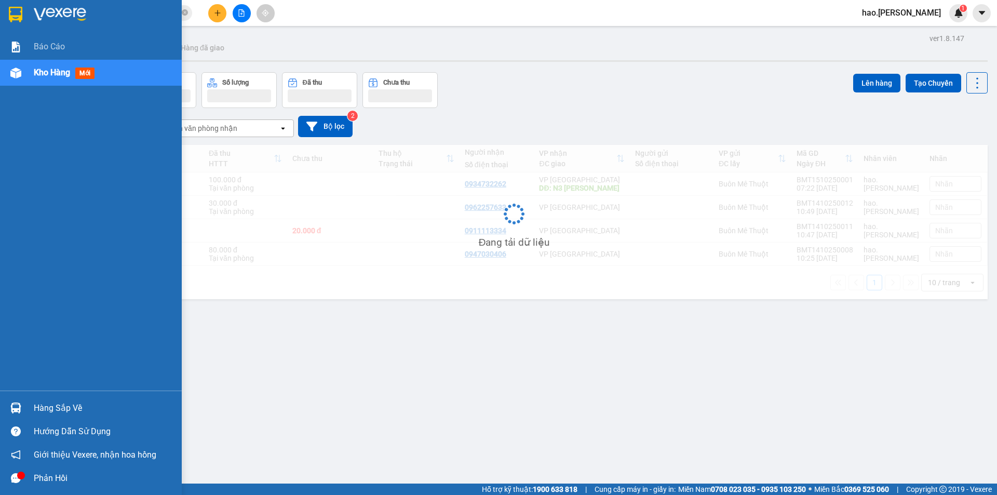
click at [59, 70] on span "Kho hàng" at bounding box center [52, 72] width 36 height 10
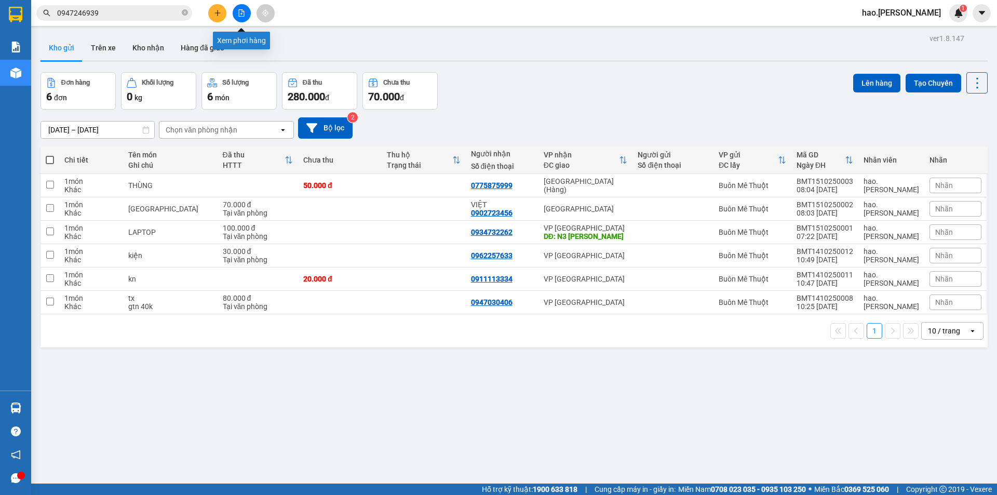
click at [238, 6] on button at bounding box center [242, 13] width 18 height 18
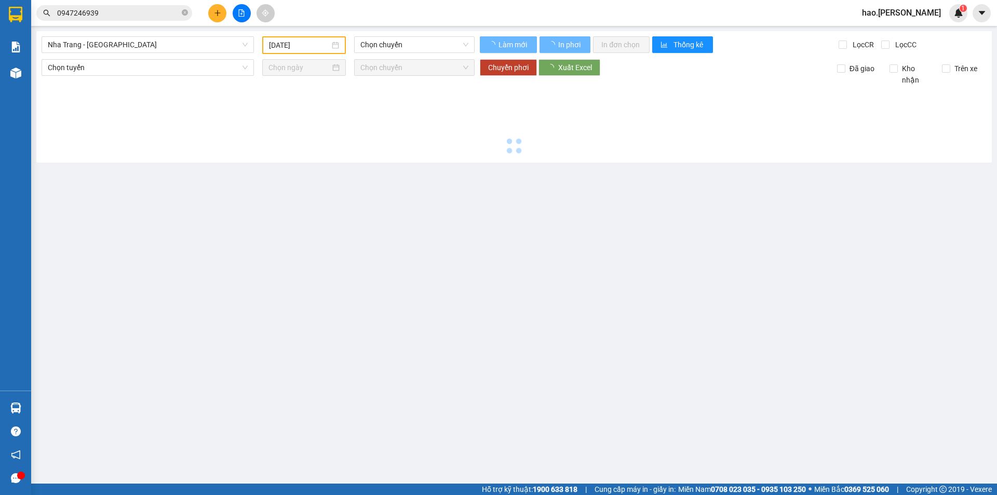
type input "[DATE]"
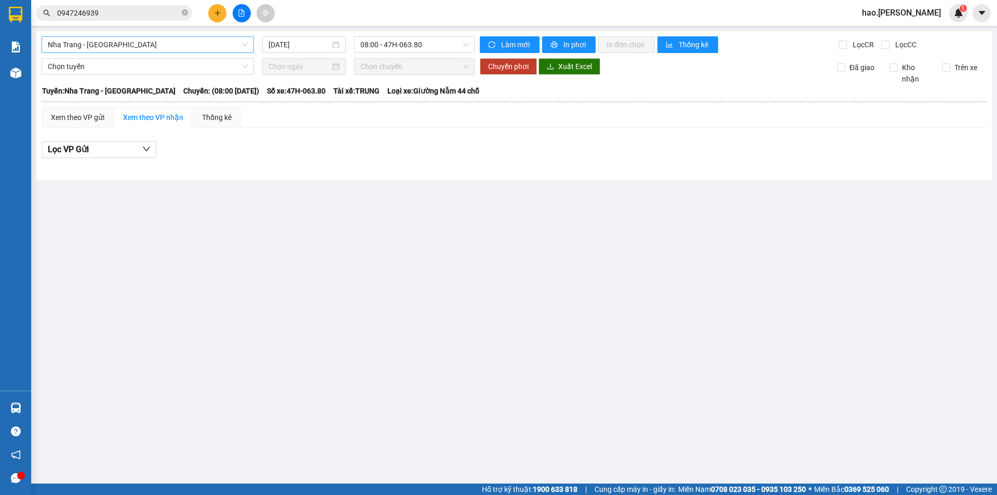
click at [182, 45] on span "Nha Trang - [GEOGRAPHIC_DATA]" at bounding box center [148, 45] width 200 height 16
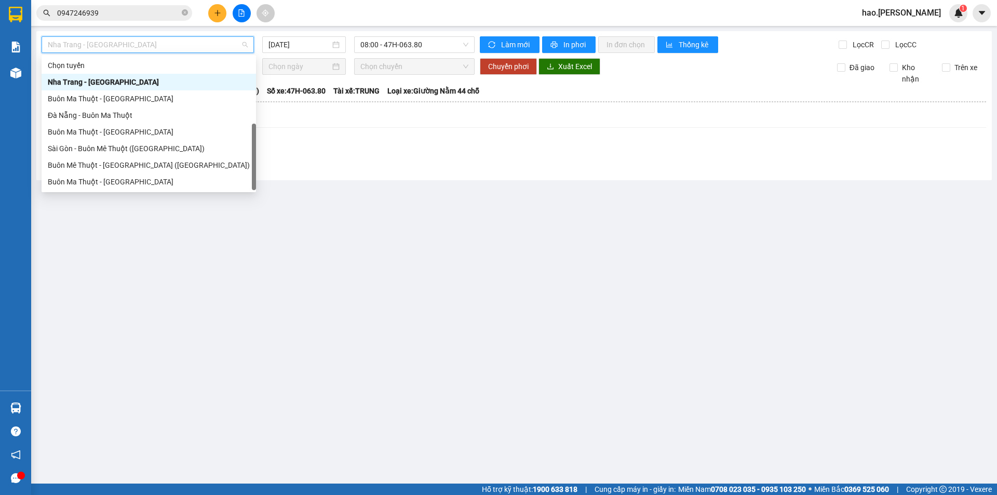
click at [108, 193] on div "Sài Gòn - Buôn Ma Thuột" at bounding box center [149, 198] width 202 height 11
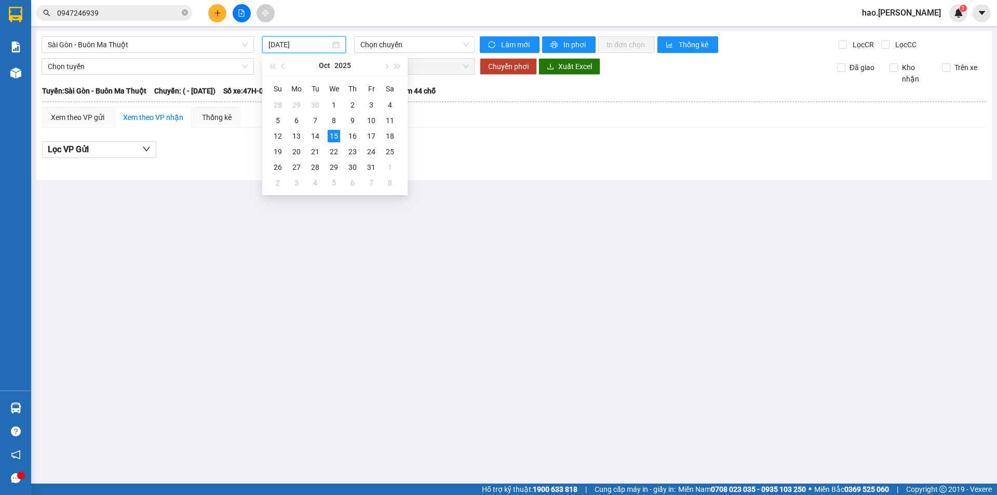
click at [310, 47] on input "[DATE]" at bounding box center [299, 44] width 62 height 11
click at [317, 140] on div "14" at bounding box center [315, 136] width 12 height 12
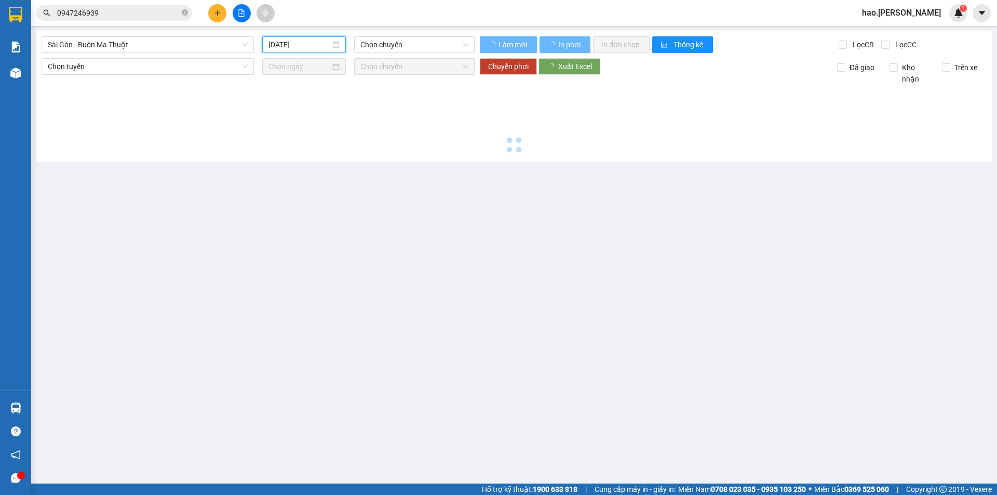
type input "[DATE]"
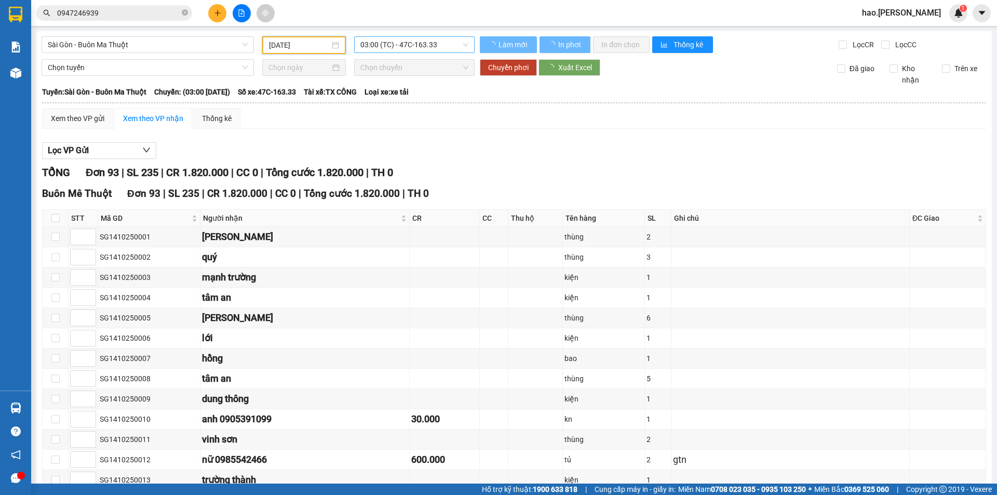
click at [417, 42] on span "03:00 (TC) - 47C-163.33" at bounding box center [414, 45] width 108 height 16
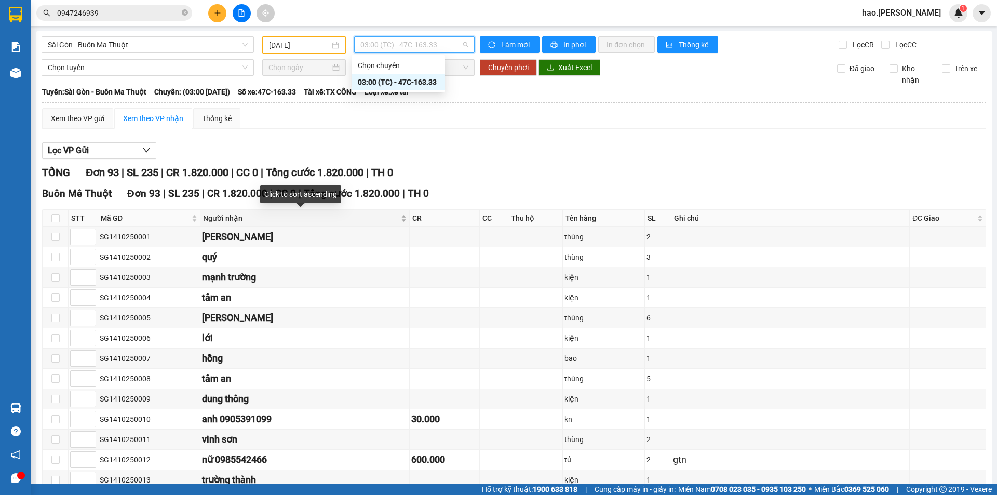
click at [398, 223] on div "Người nhận" at bounding box center [304, 217] width 203 height 11
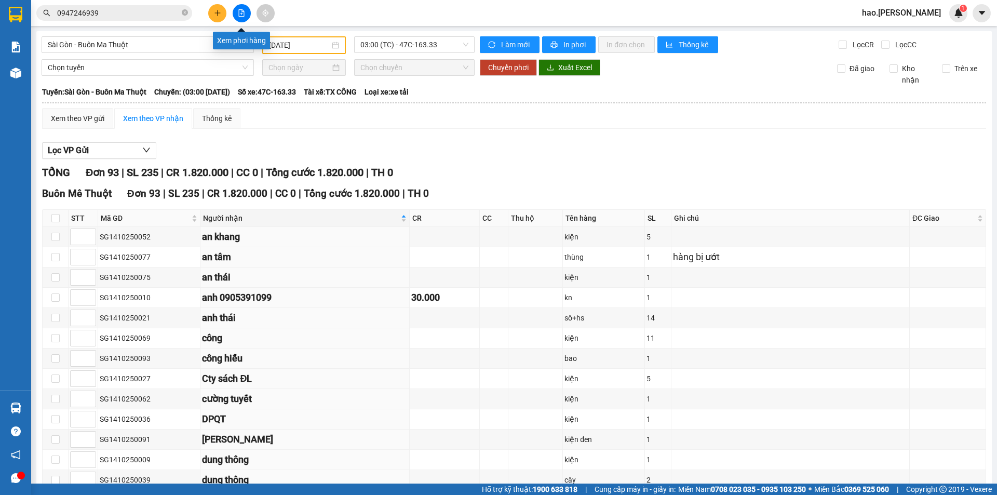
click at [242, 15] on icon "file-add" at bounding box center [241, 12] width 7 height 7
click at [239, 18] on button at bounding box center [242, 13] width 18 height 18
click at [130, 5] on div "Kết quả [PERSON_NAME] ( 9 ) Bộ lọc Mã ĐH Trạng thái Món hàng Thu hộ Tổng [PERSO…" at bounding box center [101, 13] width 202 height 18
click at [127, 9] on input "0947246939" at bounding box center [118, 12] width 123 height 11
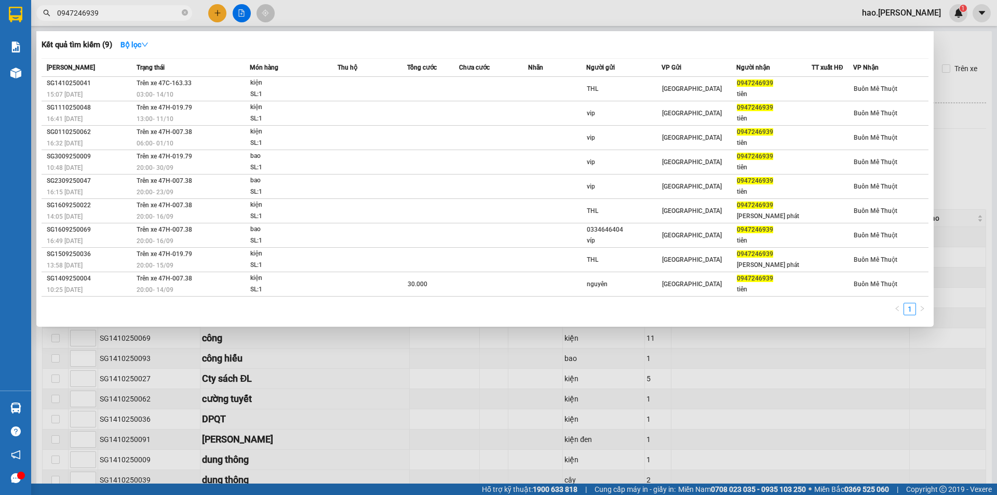
click at [127, 9] on input "0947246939" at bounding box center [118, 12] width 123 height 11
click at [380, 439] on div at bounding box center [498, 247] width 997 height 495
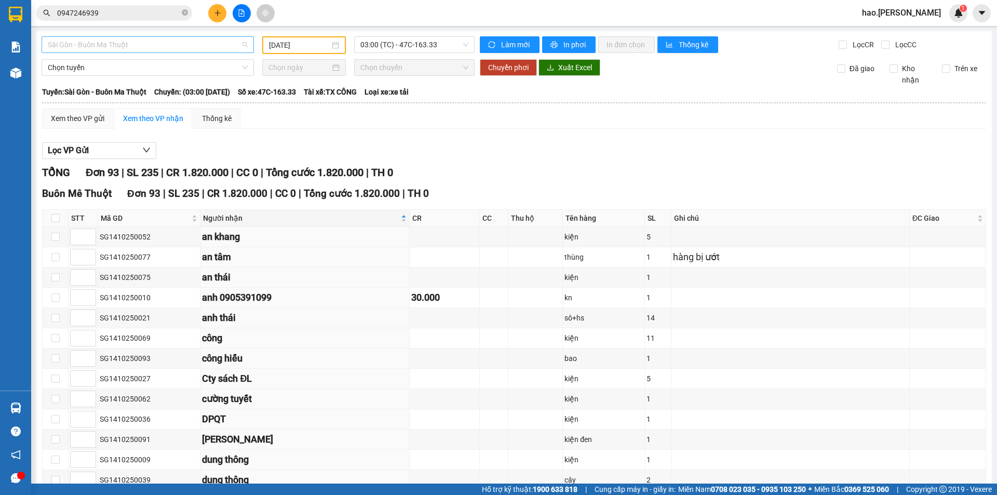
click at [174, 43] on span "Sài Gòn - Buôn Ma Thuột" at bounding box center [148, 45] width 200 height 16
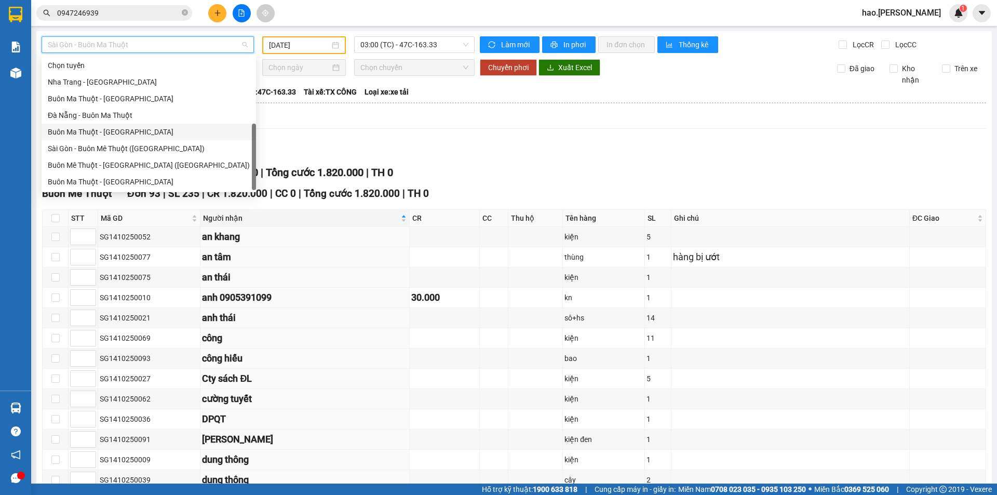
click at [129, 126] on div "Buôn Ma Thuột - [GEOGRAPHIC_DATA]" at bounding box center [149, 131] width 202 height 11
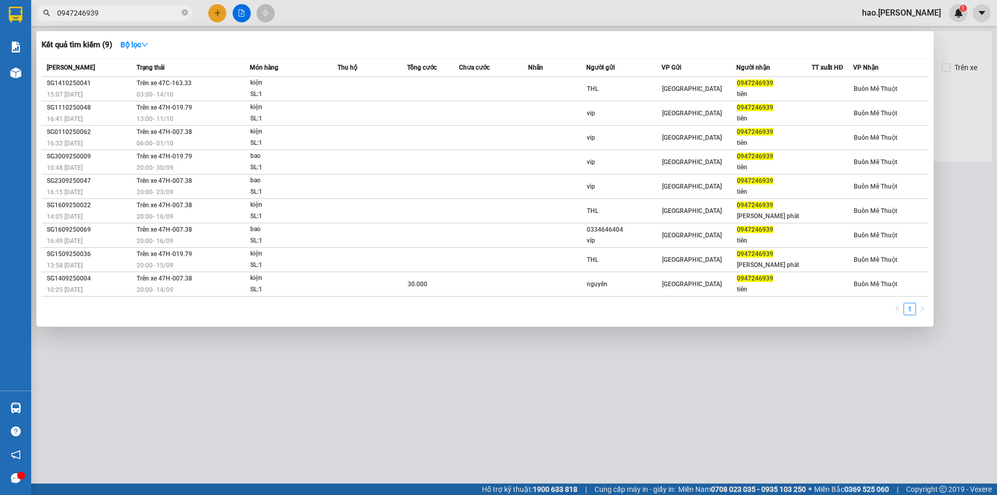
click at [114, 13] on input "0947246939" at bounding box center [118, 12] width 123 height 11
type input "[DATE]"
type input "0"
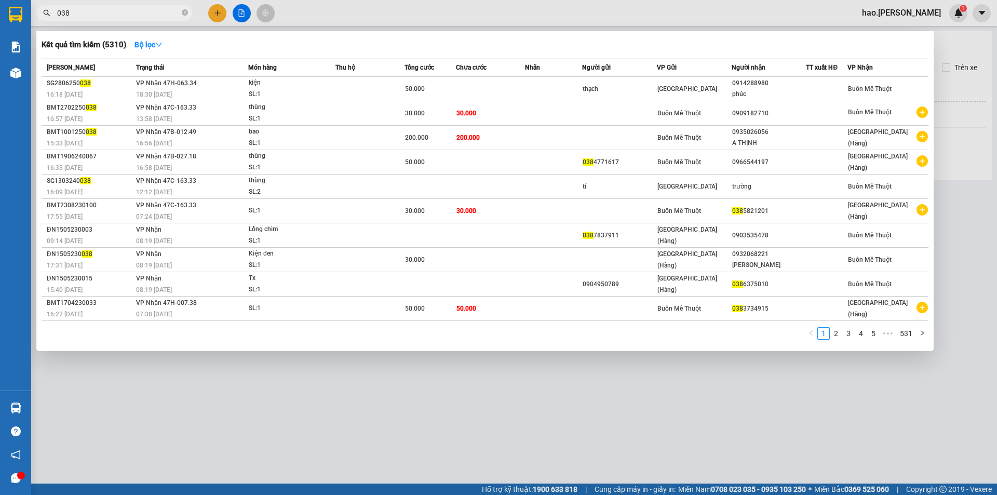
type input "038"
click at [343, 411] on div at bounding box center [498, 247] width 997 height 495
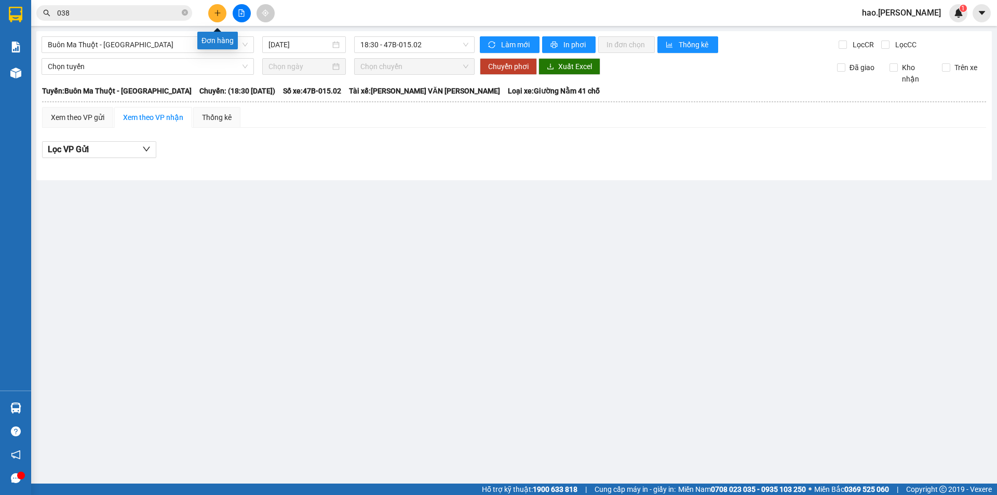
click at [221, 12] on button at bounding box center [217, 13] width 18 height 18
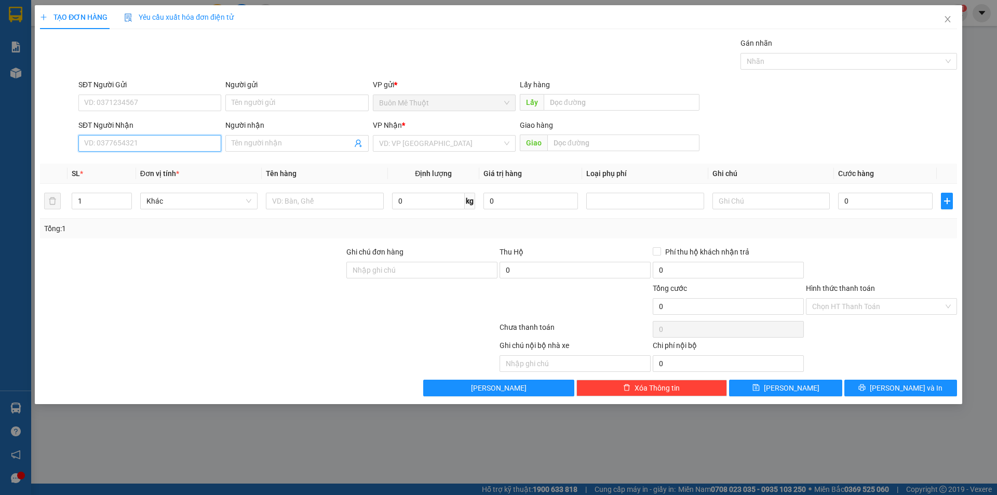
click at [154, 148] on input "SĐT Người Nhận" at bounding box center [149, 143] width 143 height 17
click at [153, 147] on input "SĐT Người Nhận" at bounding box center [149, 143] width 143 height 17
click at [88, 168] on div "0901103955" at bounding box center [150, 163] width 130 height 11
type input "0901103955"
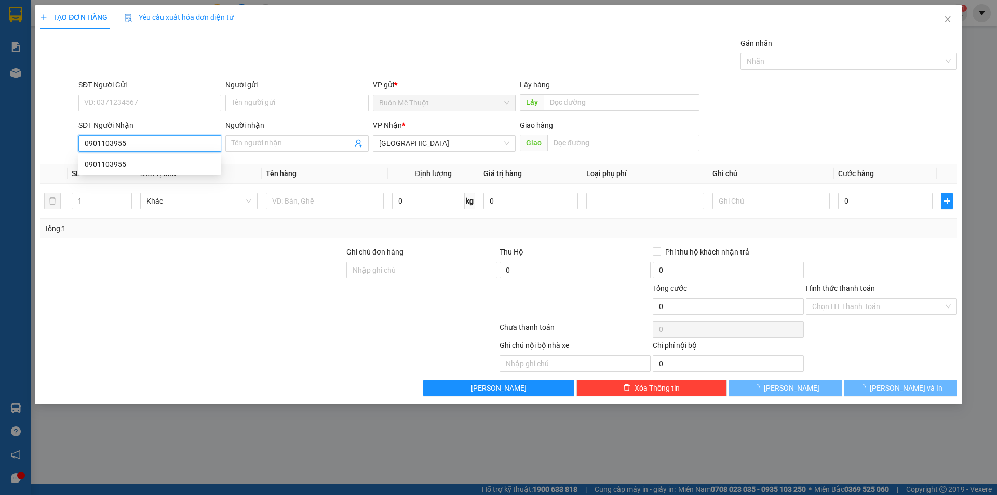
type input "30.000"
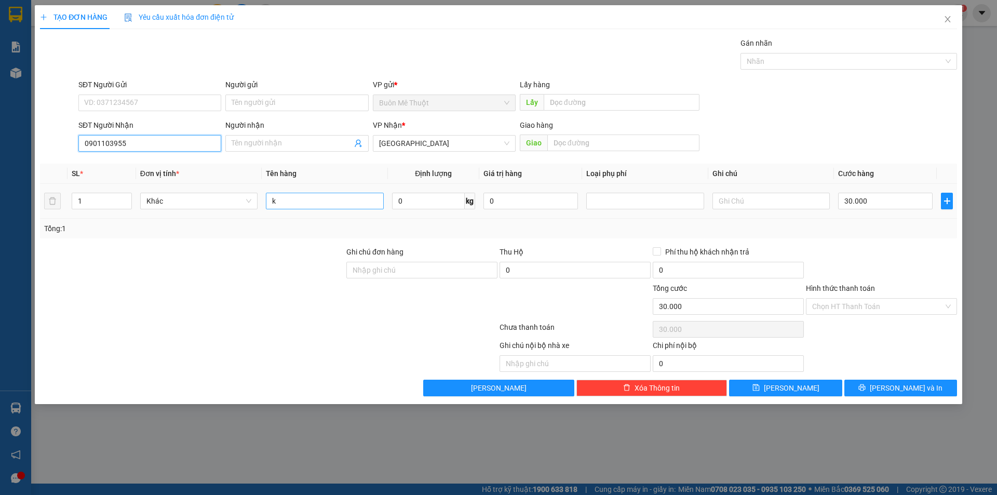
type input "0901103955"
click at [347, 206] on input "k" at bounding box center [324, 201] width 117 height 17
drag, startPoint x: 875, startPoint y: 299, endPoint x: 853, endPoint y: 347, distance: 52.7
click at [868, 322] on div "Transit Pickup Surcharge Ids Transit Deliver Surcharge Ids Transit Deliver Surc…" at bounding box center [498, 216] width 917 height 359
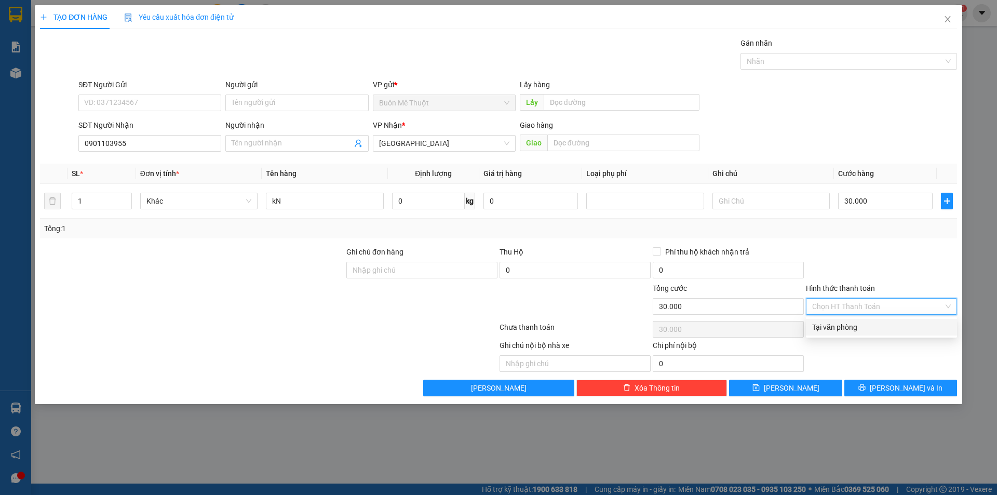
drag, startPoint x: 839, startPoint y: 328, endPoint x: 847, endPoint y: 363, distance: 36.1
click at [839, 333] on div "Tại văn phòng" at bounding box center [881, 327] width 151 height 17
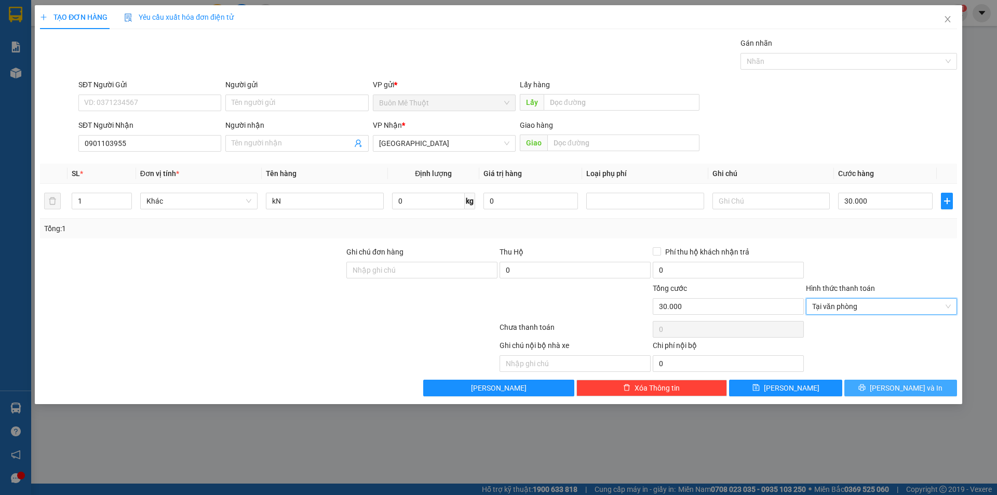
click at [879, 384] on button "[PERSON_NAME] và In" at bounding box center [900, 387] width 113 height 17
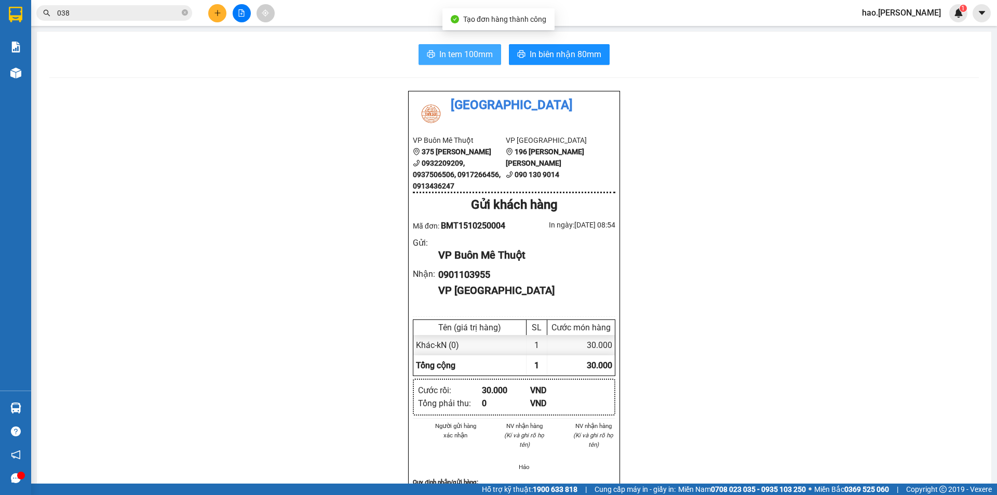
click at [480, 59] on span "In tem 100mm" at bounding box center [465, 54] width 53 height 13
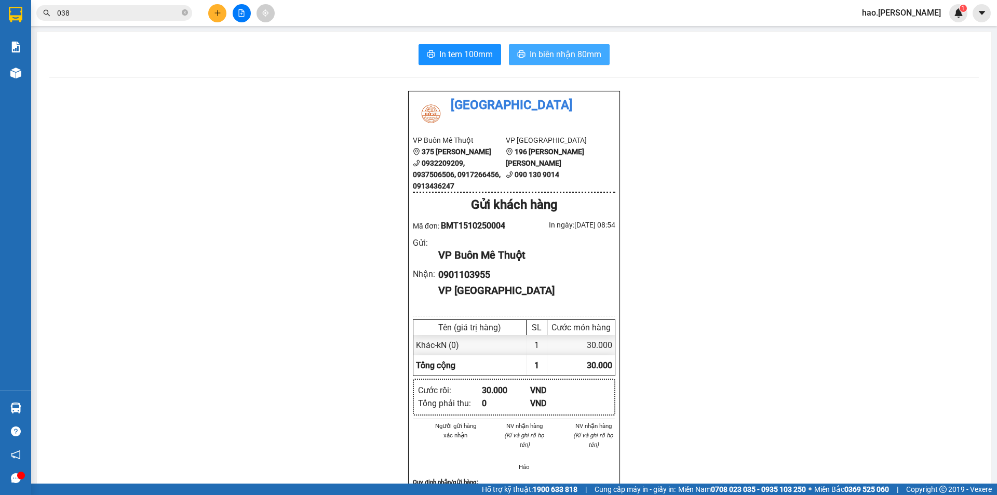
drag, startPoint x: 495, startPoint y: 36, endPoint x: 533, endPoint y: 47, distance: 39.3
click at [502, 40] on div "In tem 100mm In [PERSON_NAME] 80mm Thái Sơn VP Buôn Mê Thuột 375 [PERSON_NAME] …" at bounding box center [514, 453] width 954 height 843
click at [537, 49] on span "In biên nhận 80mm" at bounding box center [565, 54] width 72 height 13
click at [206, 11] on div at bounding box center [241, 13] width 78 height 18
click at [236, 15] on button at bounding box center [242, 13] width 18 height 18
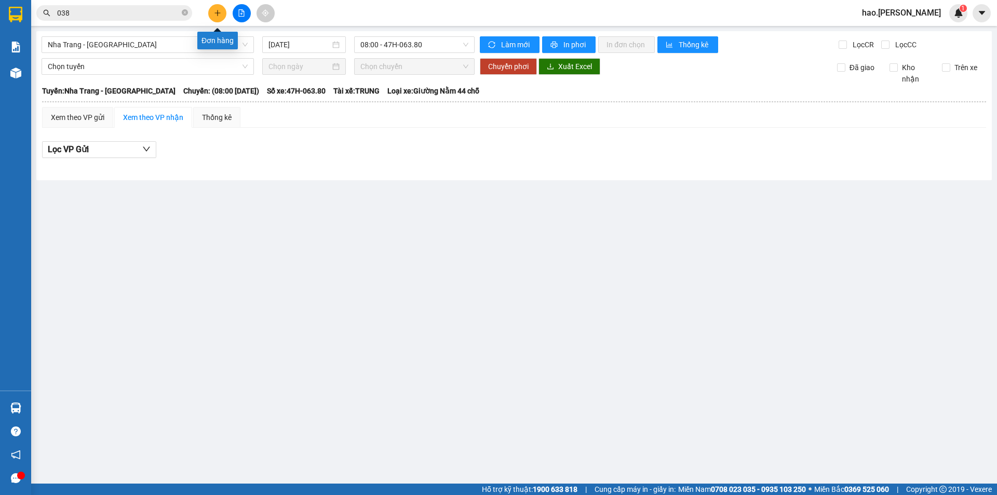
click at [219, 14] on icon "plus" at bounding box center [217, 12] width 7 height 7
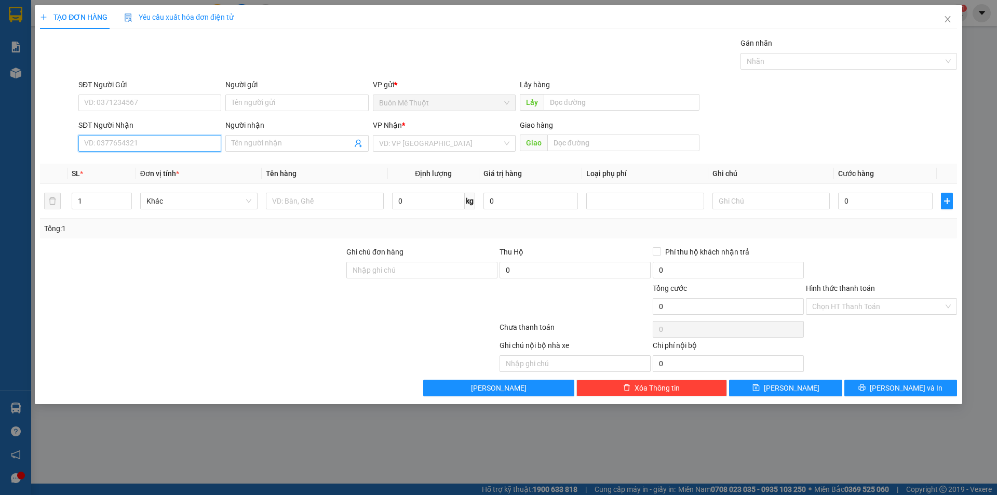
click at [155, 138] on input "SĐT Người Nhận" at bounding box center [149, 143] width 143 height 17
type input "0975136810"
click at [464, 152] on div "[PERSON_NAME] * VD: VP [GEOGRAPHIC_DATA]" at bounding box center [444, 137] width 143 height 36
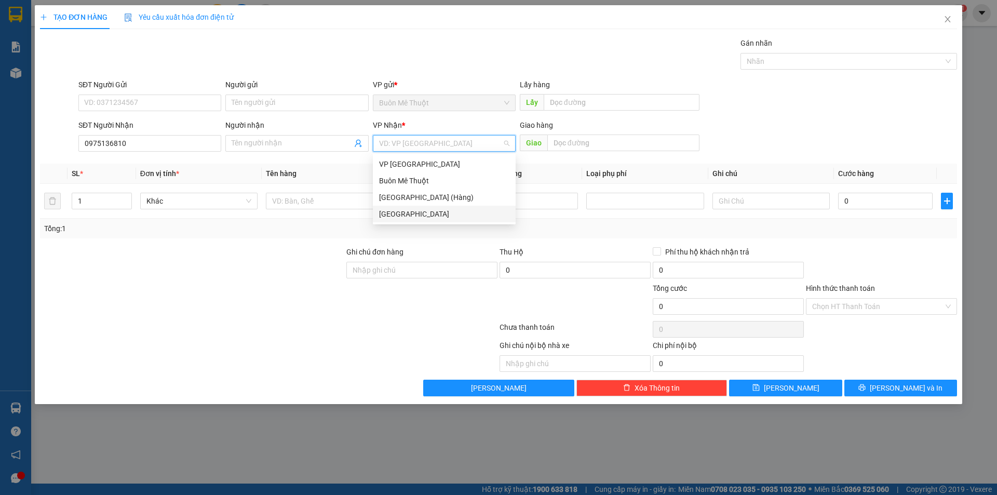
click at [421, 212] on div "[GEOGRAPHIC_DATA]" at bounding box center [444, 213] width 130 height 11
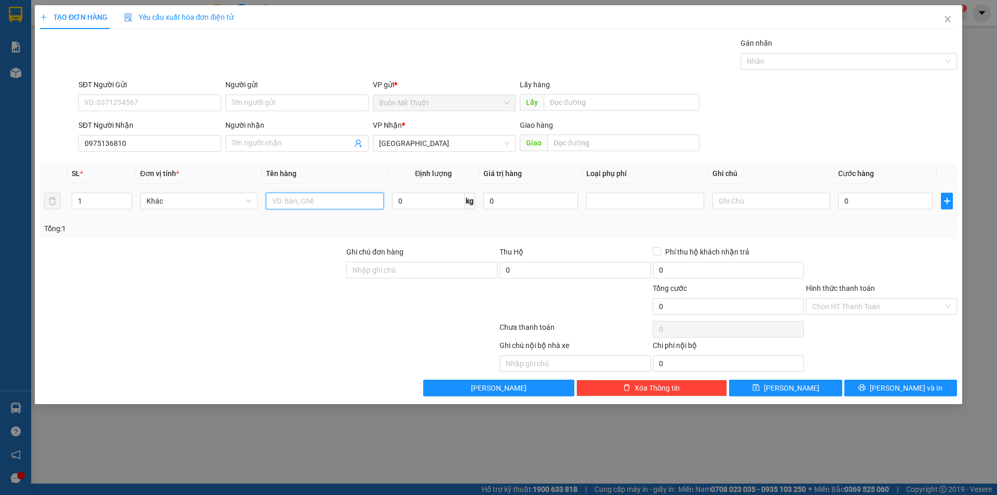
click at [367, 206] on input "text" at bounding box center [324, 201] width 117 height 17
type input "BAO"
click at [896, 205] on input "0" at bounding box center [885, 201] width 94 height 17
type input "1"
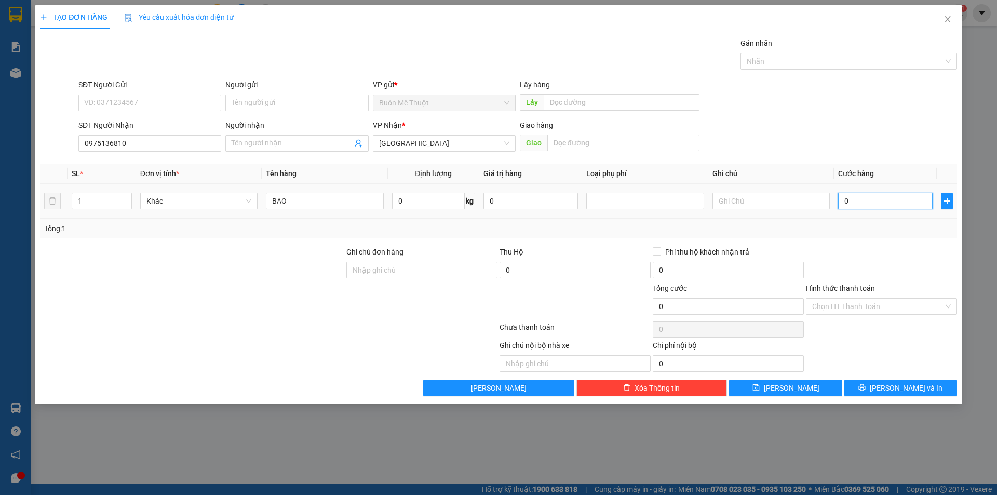
type input "1"
type input "15"
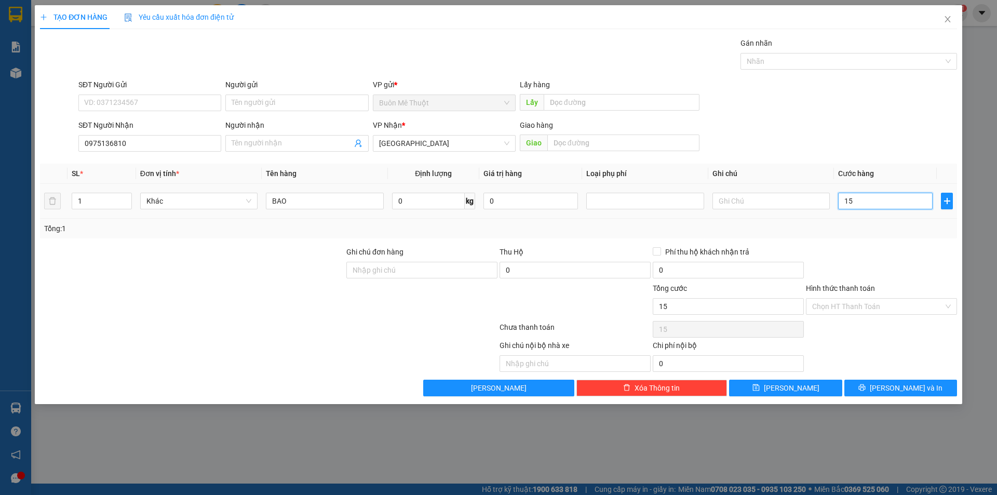
type input "150"
click at [893, 257] on div at bounding box center [881, 264] width 153 height 36
click at [863, 386] on button "[PERSON_NAME] và In" at bounding box center [900, 387] width 113 height 17
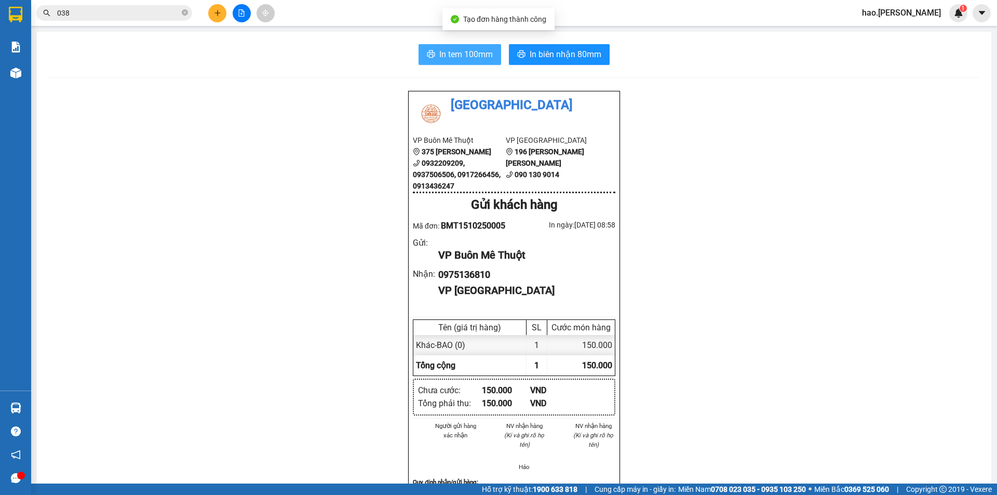
click at [464, 55] on span "In tem 100mm" at bounding box center [465, 54] width 53 height 13
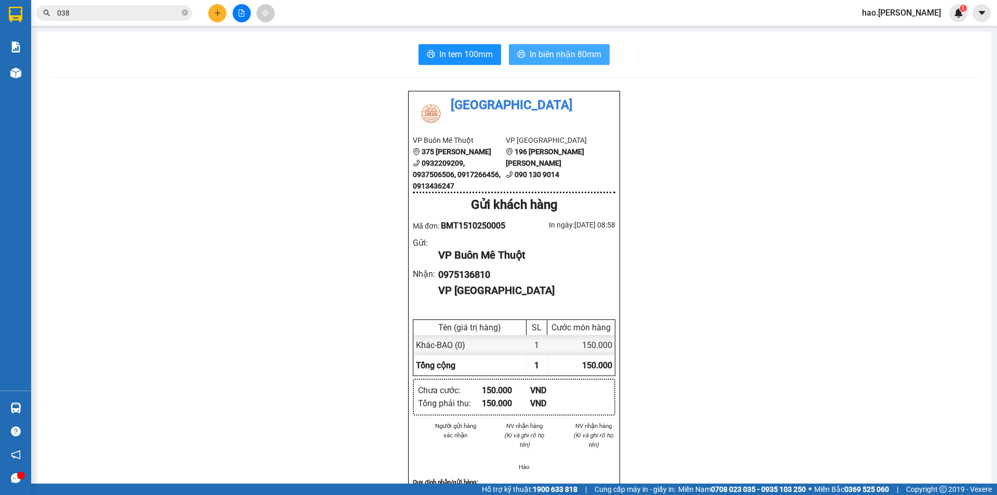
click at [556, 51] on span "In biên nhận 80mm" at bounding box center [565, 54] width 72 height 13
